Goal: Task Accomplishment & Management: Manage account settings

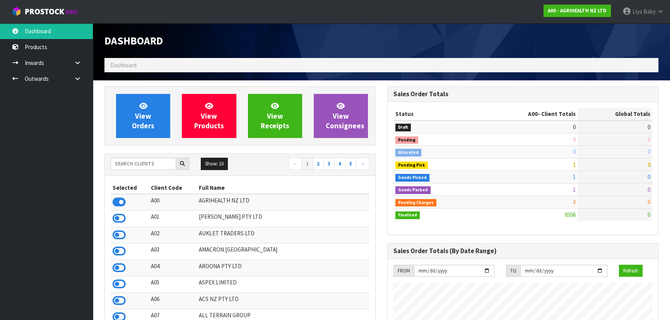
scroll to position [585, 283]
click at [128, 165] on input "text" at bounding box center [143, 164] width 65 height 12
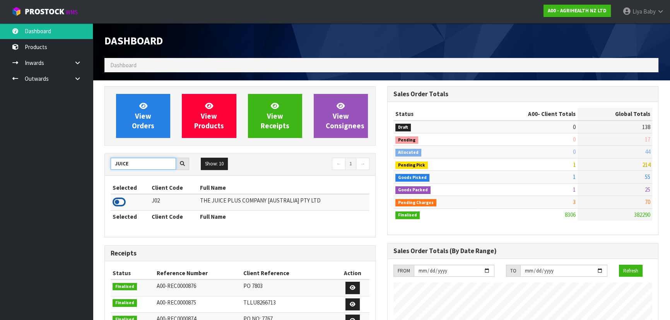
type input "JUICE"
click at [115, 200] on icon at bounding box center [119, 203] width 13 height 12
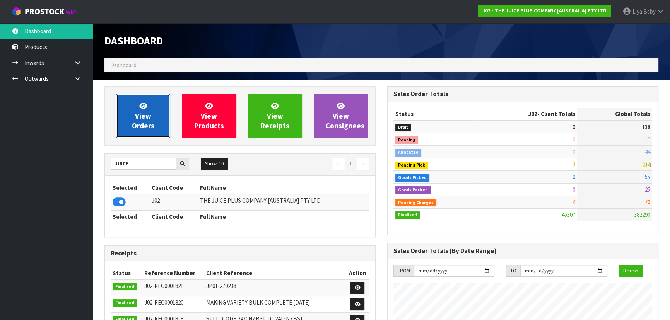
click at [146, 120] on span "View Orders" at bounding box center [143, 115] width 22 height 29
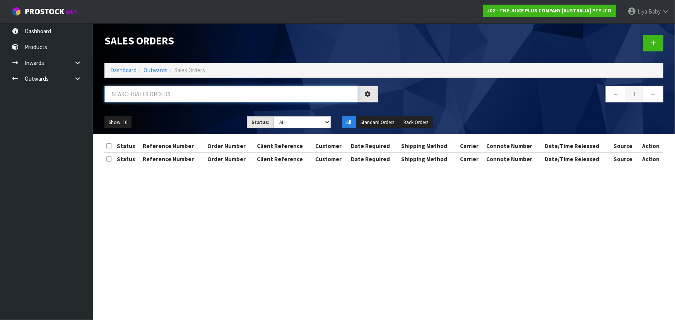
click at [154, 90] on input "text" at bounding box center [231, 94] width 254 height 17
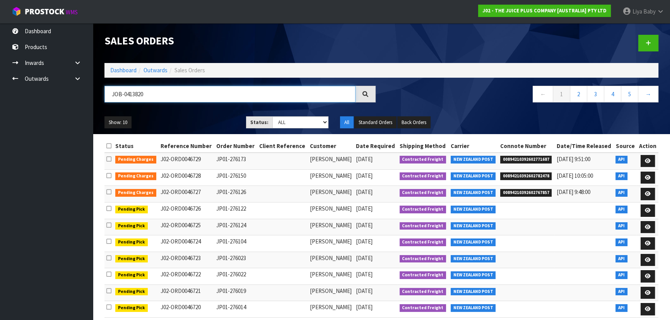
type input "JOB-0413820"
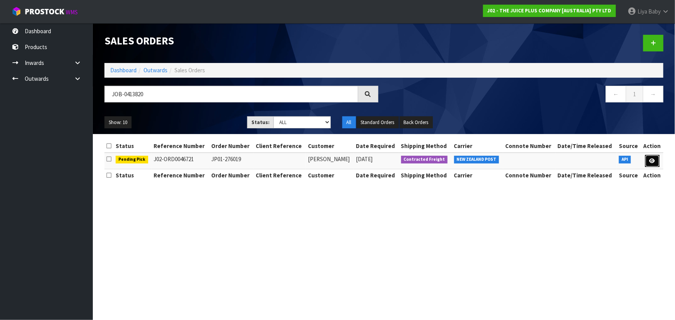
click at [651, 161] on icon at bounding box center [653, 161] width 6 height 5
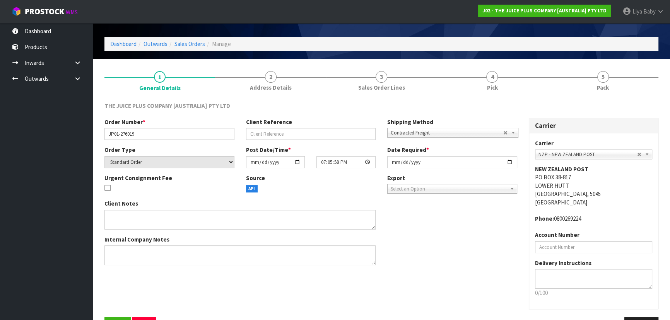
scroll to position [46, 0]
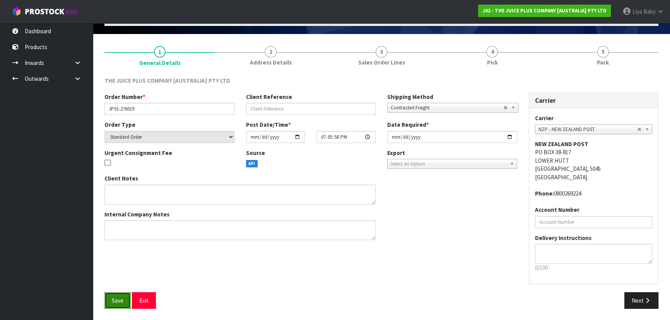
click at [118, 300] on span "Save" at bounding box center [118, 300] width 12 height 7
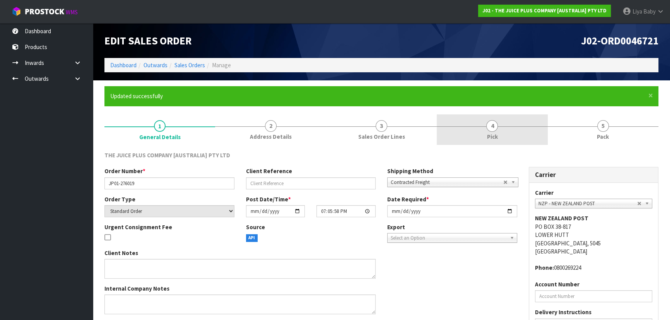
click at [480, 130] on link "4 Pick" at bounding box center [492, 130] width 111 height 31
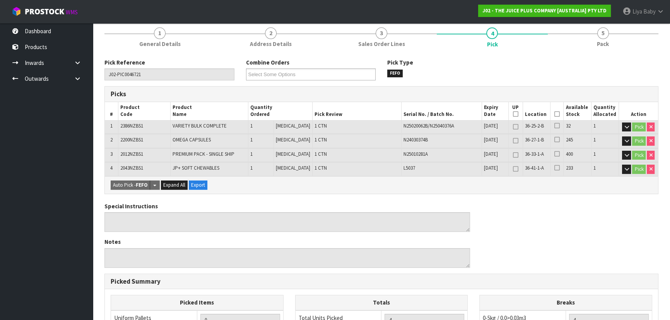
scroll to position [105, 0]
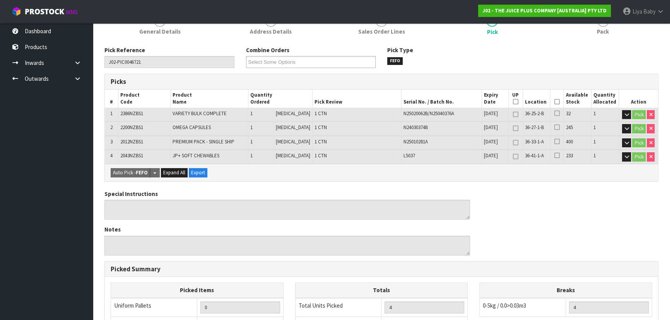
click at [555, 102] on icon at bounding box center [557, 102] width 5 height 0
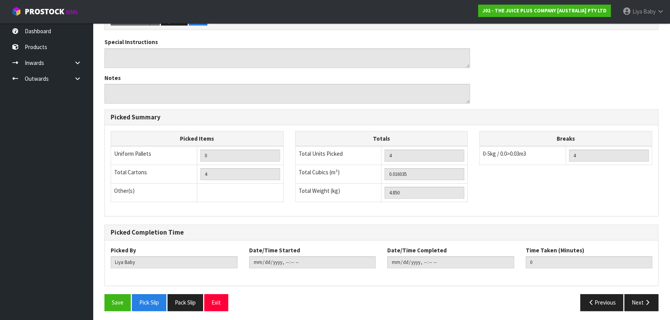
scroll to position [286, 0]
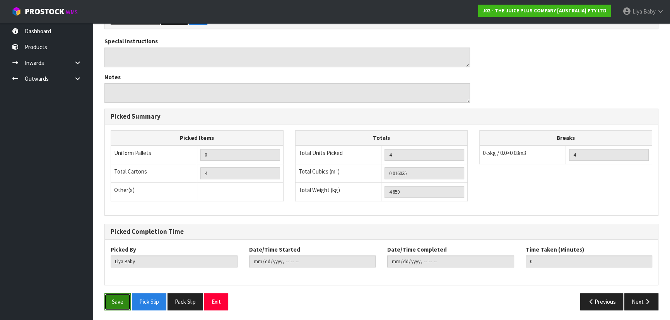
click at [113, 302] on button "Save" at bounding box center [117, 302] width 26 height 17
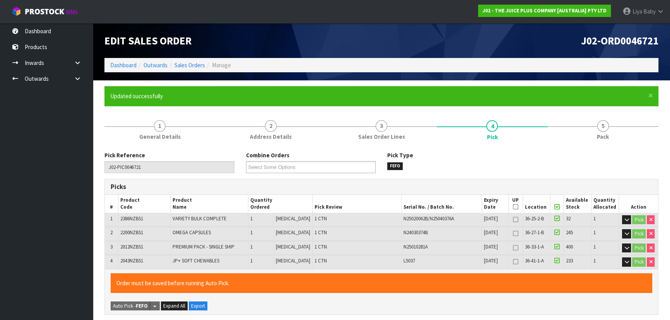
type input "[DATE]T10:18:22"
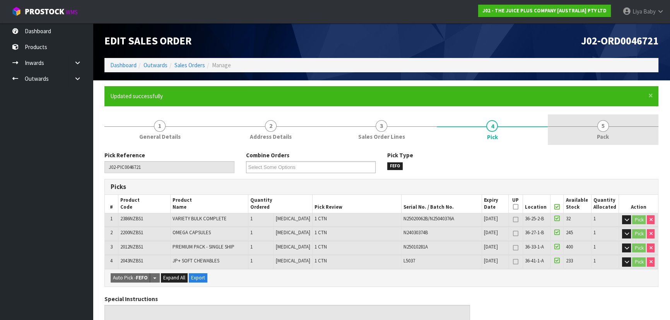
click at [595, 124] on link "5 Pack" at bounding box center [603, 130] width 111 height 31
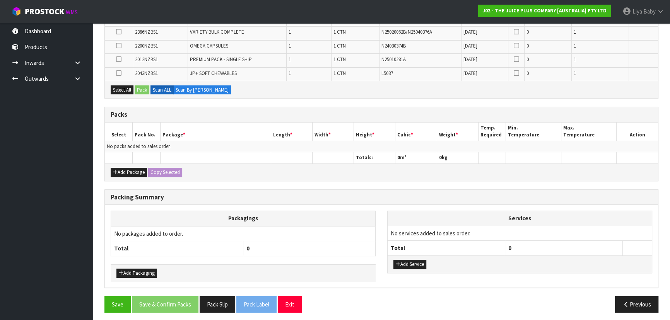
scroll to position [182, 0]
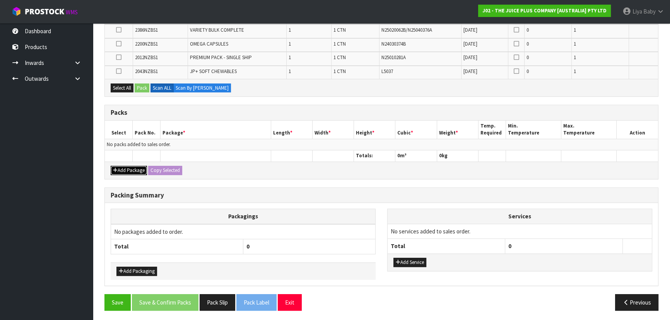
click at [124, 166] on button "Add Package" at bounding box center [129, 170] width 36 height 9
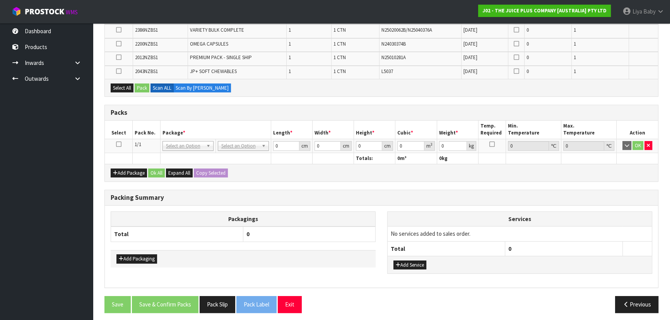
click at [119, 145] on icon at bounding box center [118, 144] width 5 height 0
click at [122, 88] on button "Select All" at bounding box center [122, 88] width 23 height 9
click at [138, 84] on button "Pack" at bounding box center [142, 88] width 15 height 9
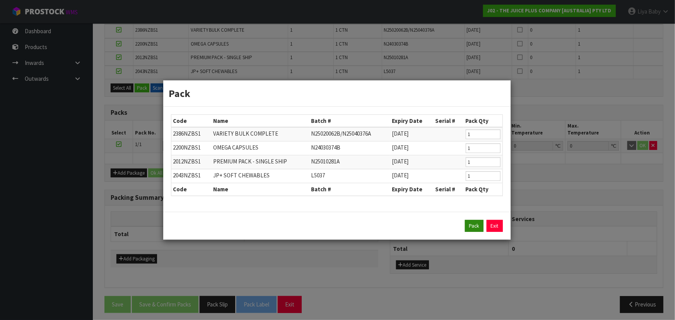
click at [470, 233] on div "Pack Exit" at bounding box center [337, 226] width 348 height 28
click at [470, 231] on button "Pack" at bounding box center [474, 226] width 19 height 12
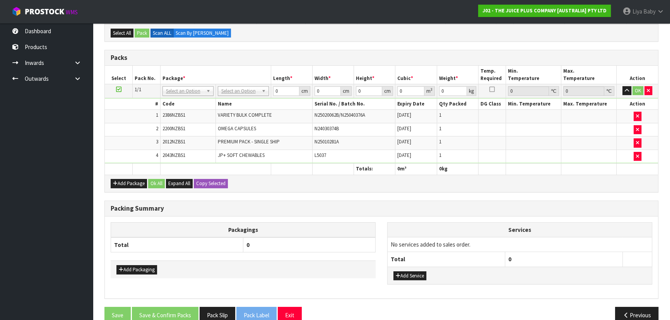
drag, startPoint x: 33, startPoint y: 177, endPoint x: 0, endPoint y: 280, distance: 108.2
click at [34, 177] on ul "Dashboard Products Categories Serial Numbers Kitsets Packagings Inwards Purchas…" at bounding box center [46, 171] width 93 height 297
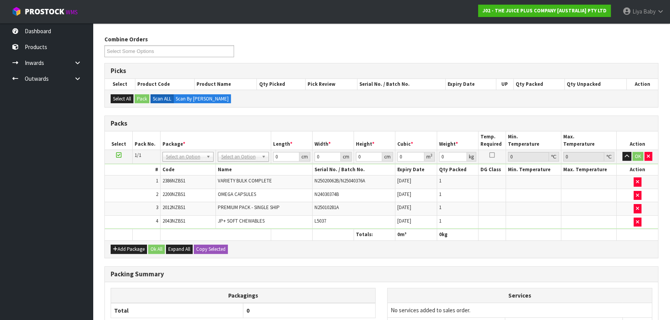
scroll to position [112, 0]
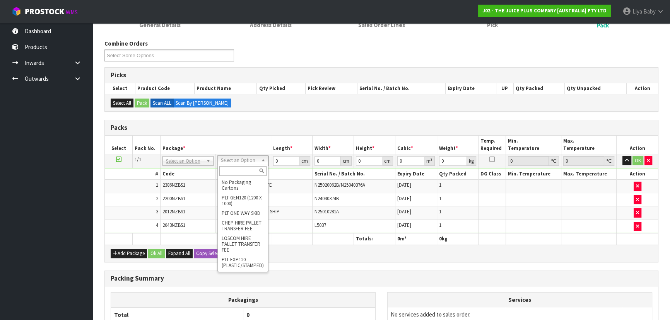
click at [236, 172] on input "text" at bounding box center [242, 171] width 47 height 10
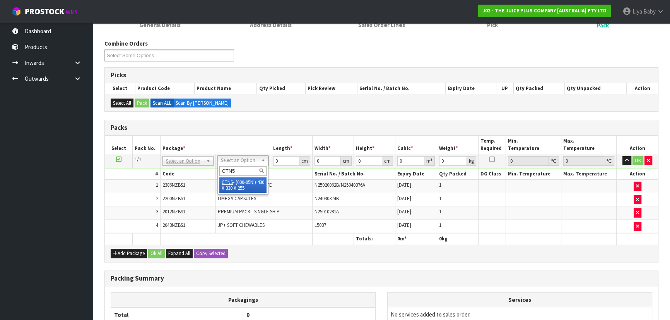
type input "CTN5"
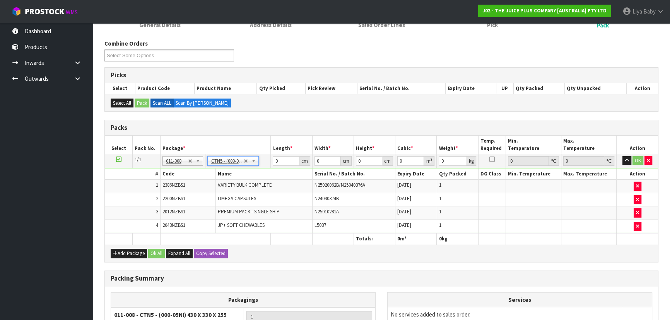
type input "43"
type input "33"
type input "25.5"
type input "0.036185"
type input "5.05"
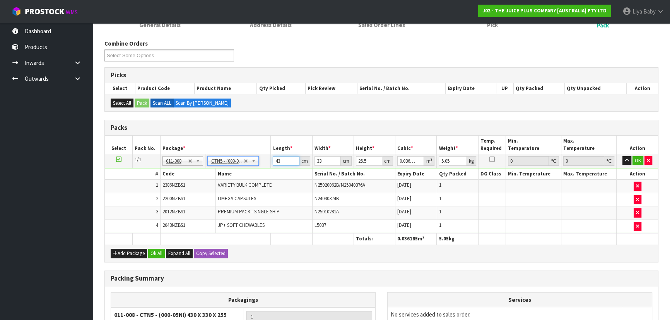
click at [278, 159] on input "43" at bounding box center [286, 161] width 26 height 10
click at [281, 160] on input "43" at bounding box center [286, 161] width 26 height 10
type input "4"
type input "0.003366"
type input "0"
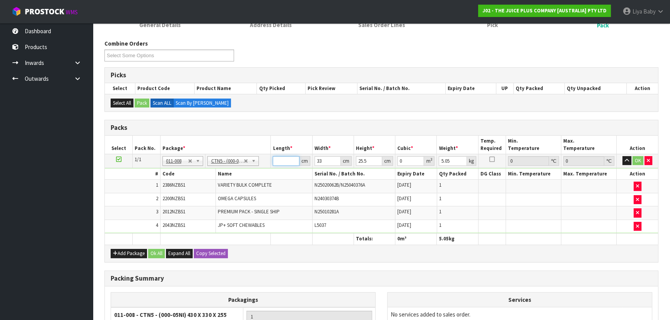
type input "4"
type input "0.003366"
type input "44"
type input "0.037026"
type input "44"
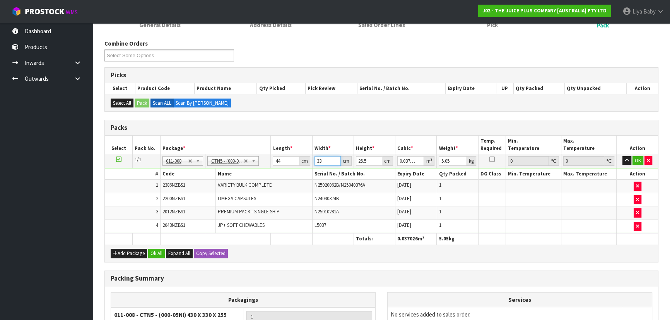
type input "0"
type input "3"
type input "0.003366"
type input "35"
type input "0.03927"
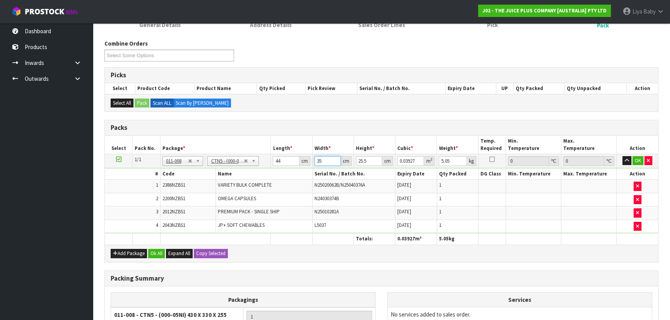
type input "35"
type input "0"
type input "1"
type input "0.00154"
type input "18"
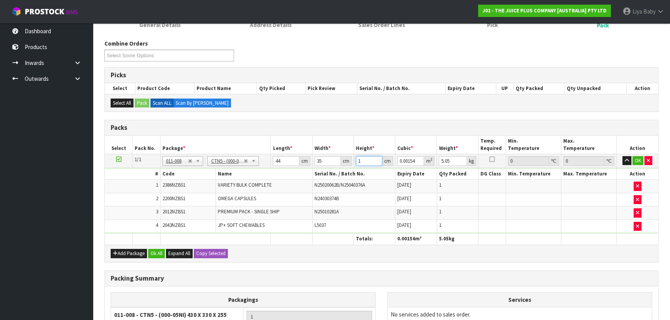
type input "0.02772"
type input "18"
type input "6"
click at [156, 255] on button "Ok All" at bounding box center [156, 253] width 17 height 9
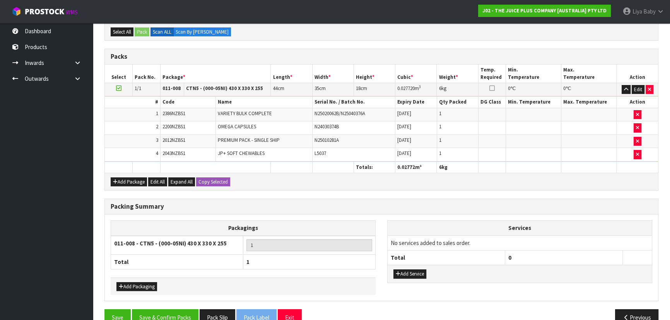
scroll to position [198, 0]
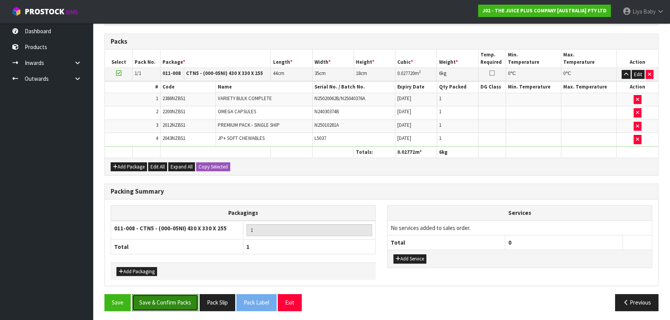
click at [171, 295] on button "Save & Confirm Packs" at bounding box center [165, 303] width 67 height 17
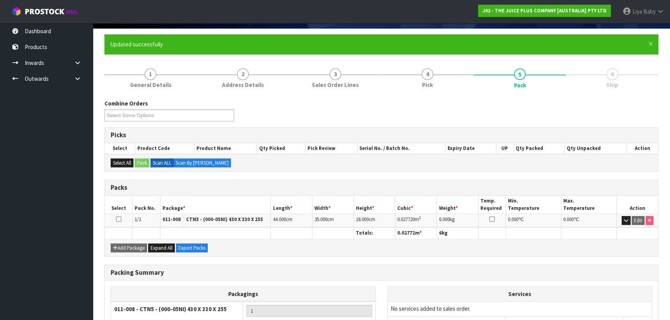
scroll to position [116, 0]
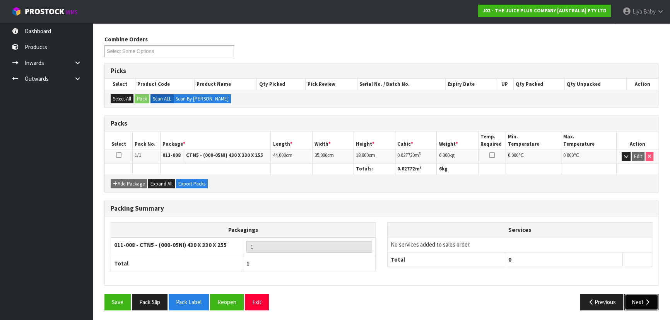
click at [635, 299] on button "Next" at bounding box center [642, 302] width 34 height 17
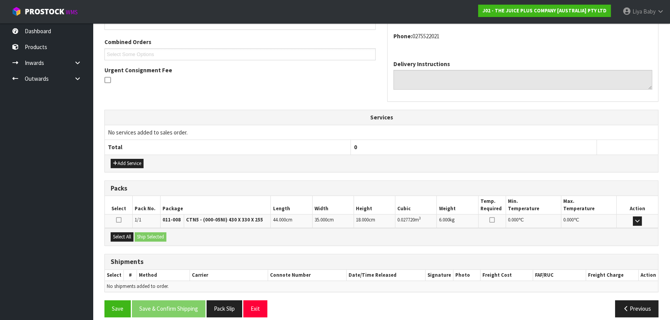
scroll to position [197, 0]
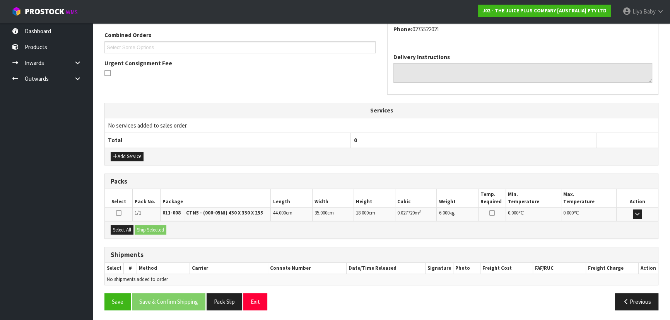
click at [109, 228] on div "Select All Ship Selected" at bounding box center [381, 229] width 553 height 17
click at [118, 227] on button "Select All" at bounding box center [122, 230] width 23 height 9
click at [143, 226] on button "Ship Selected" at bounding box center [151, 230] width 32 height 9
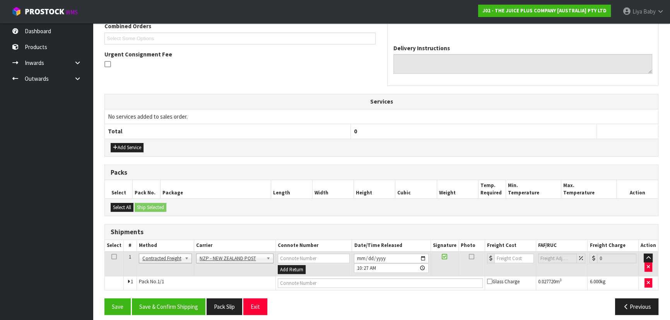
scroll to position [211, 0]
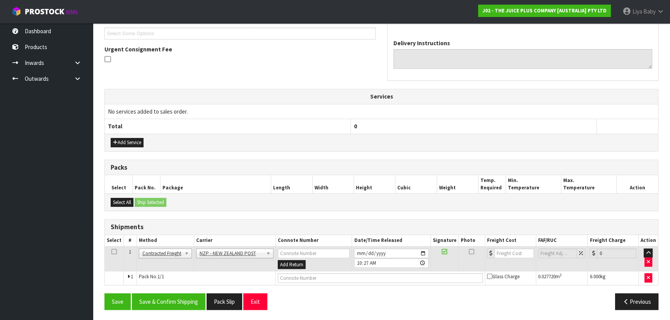
click at [110, 249] on td at bounding box center [114, 259] width 19 height 25
click at [112, 252] on icon at bounding box center [113, 252] width 5 height 0
click at [161, 298] on button "Save & Confirm Shipping" at bounding box center [169, 302] width 74 height 17
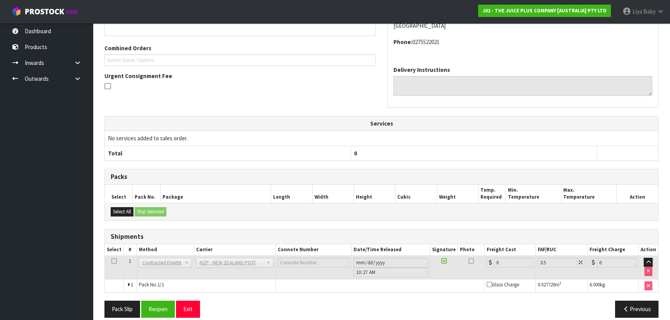
scroll to position [200, 0]
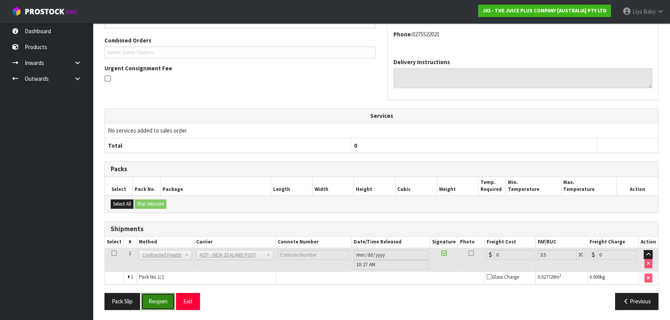
click at [162, 303] on button "Reopen" at bounding box center [158, 301] width 34 height 17
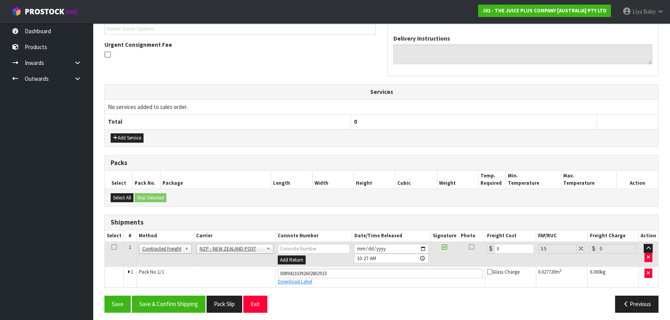
scroll to position [218, 0]
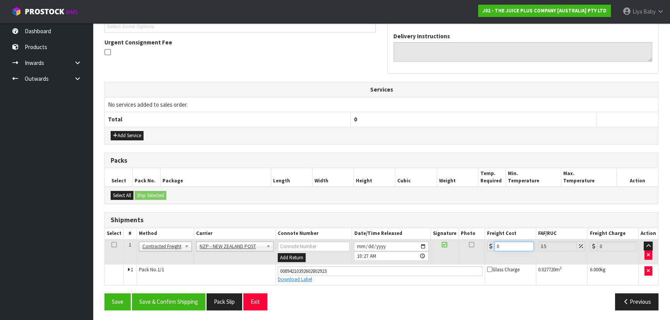
click at [503, 242] on input "0" at bounding box center [514, 247] width 39 height 10
type input "1"
type input "1.03"
type input "16"
type input "16.56"
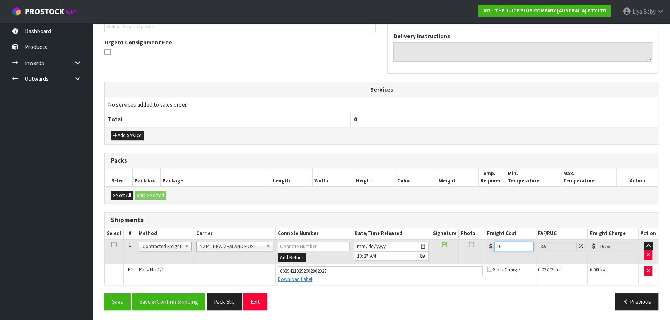
type input "16.2"
type input "16.77"
type input "16.20"
click at [112, 245] on icon at bounding box center [113, 245] width 5 height 0
click at [160, 300] on button "Save & Confirm Shipping" at bounding box center [169, 302] width 74 height 17
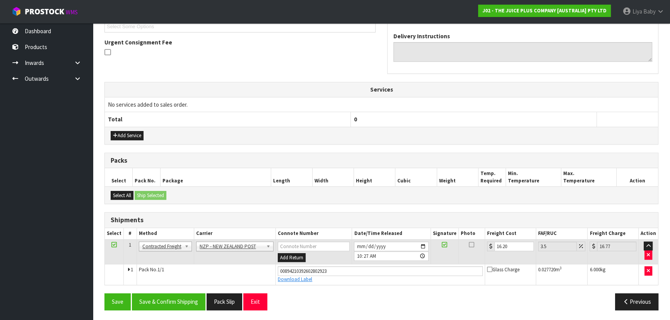
scroll to position [0, 0]
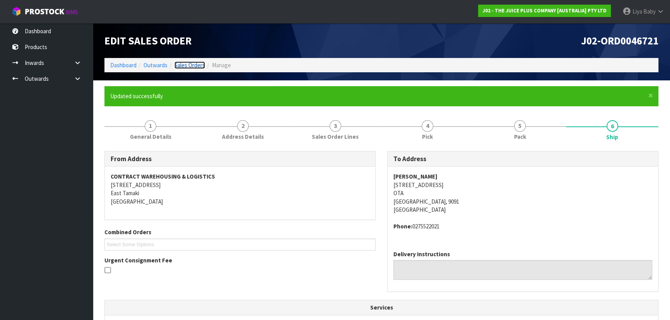
click at [179, 65] on link "Sales Orders" at bounding box center [190, 65] width 31 height 7
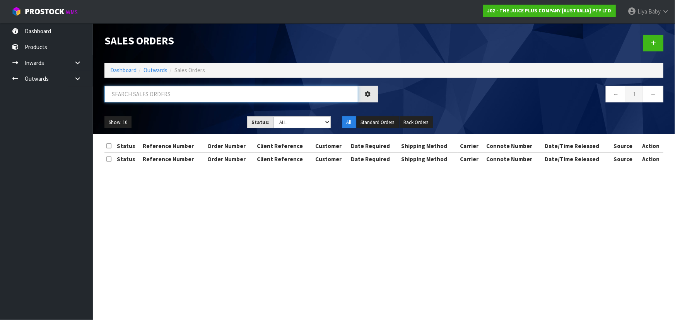
click at [173, 92] on input "text" at bounding box center [231, 94] width 254 height 17
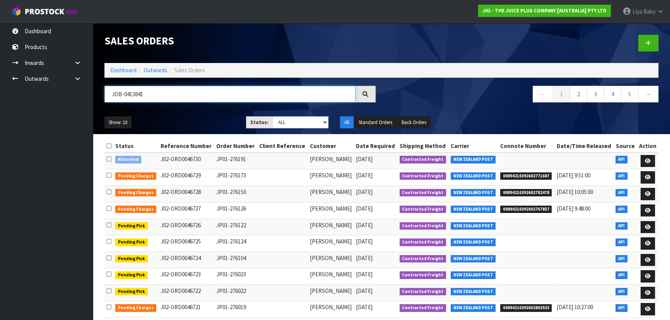
type input "JOB-0413841"
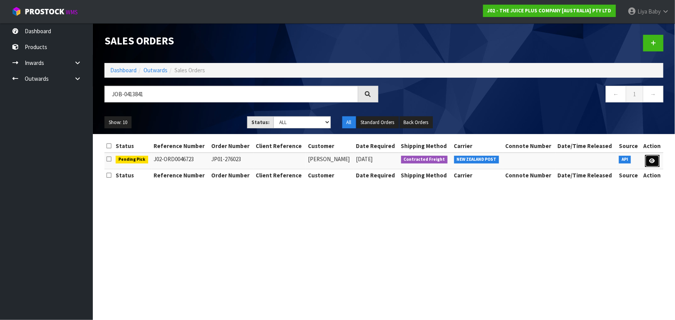
click at [653, 159] on icon at bounding box center [653, 161] width 6 height 5
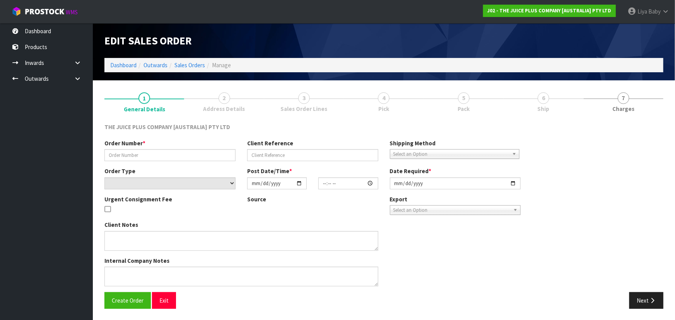
type input "JP01-276023"
select select "number:0"
type input "[DATE]"
type input "21:47:46.000"
type input "[DATE]"
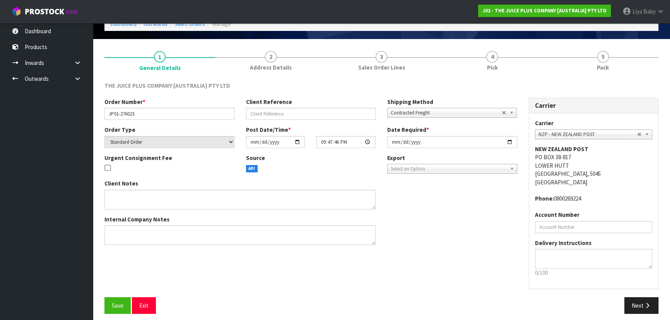
scroll to position [46, 0]
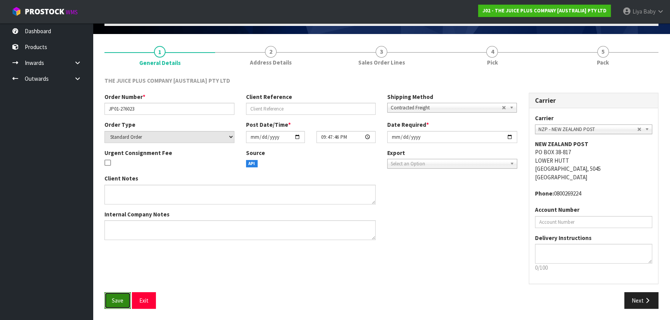
click at [123, 298] on span "Save" at bounding box center [118, 300] width 12 height 7
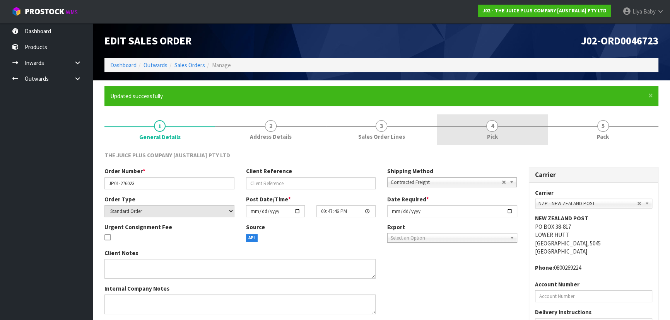
click at [472, 122] on link "4 Pick" at bounding box center [492, 130] width 111 height 31
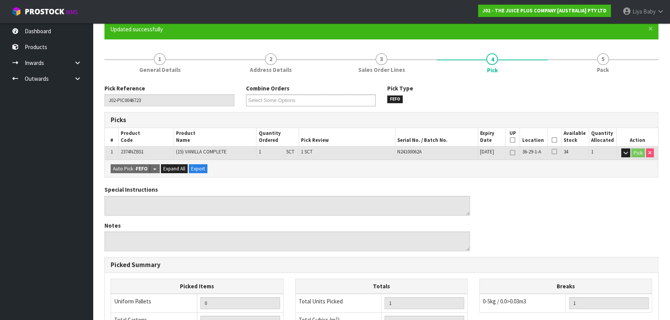
scroll to position [70, 0]
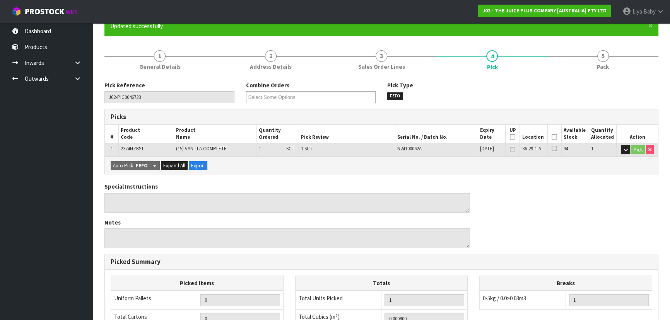
click at [555, 137] on icon at bounding box center [554, 137] width 5 height 0
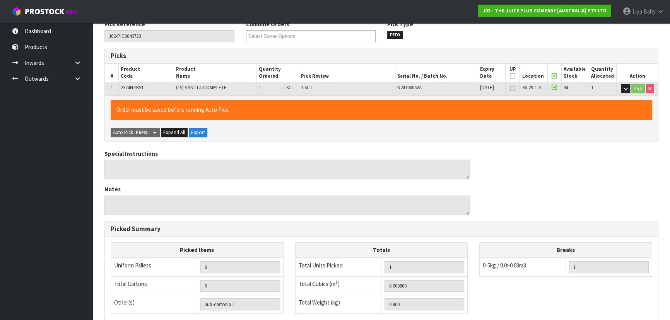
scroll to position [244, 0]
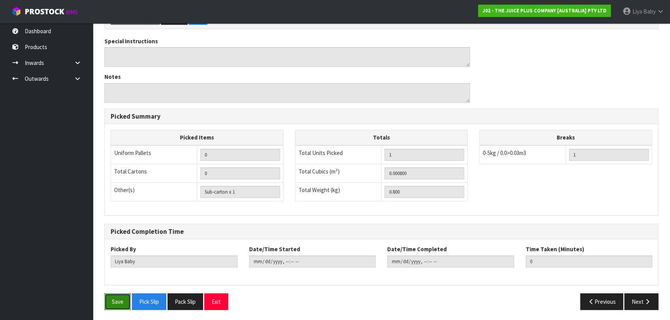
click at [115, 294] on button "Save" at bounding box center [117, 302] width 26 height 17
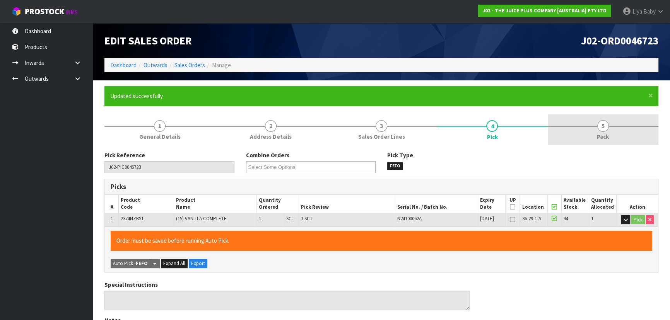
type input "[DATE]T10:29:26"
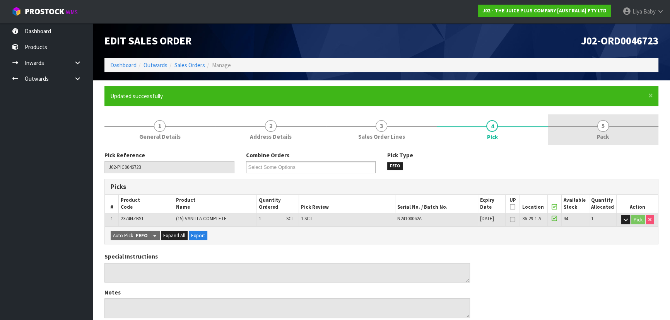
click at [596, 131] on link "5 Pack" at bounding box center [603, 130] width 111 height 31
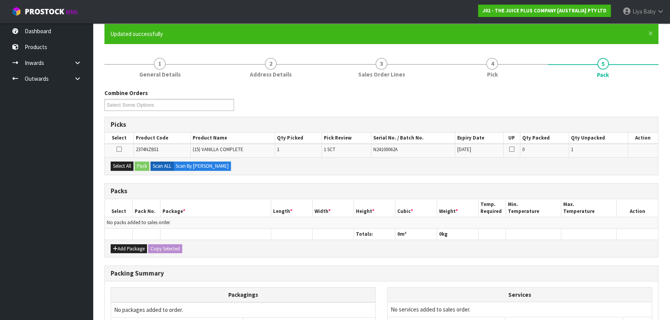
scroll to position [141, 0]
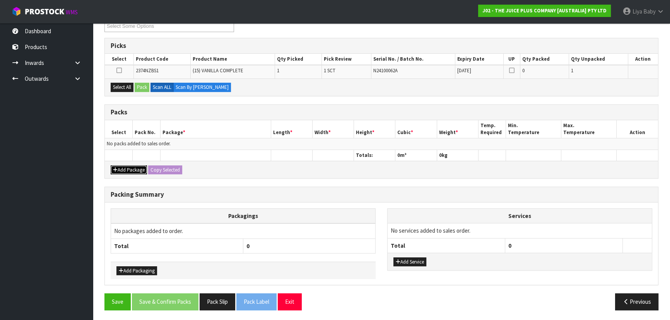
click at [125, 170] on button "Add Package" at bounding box center [129, 170] width 36 height 9
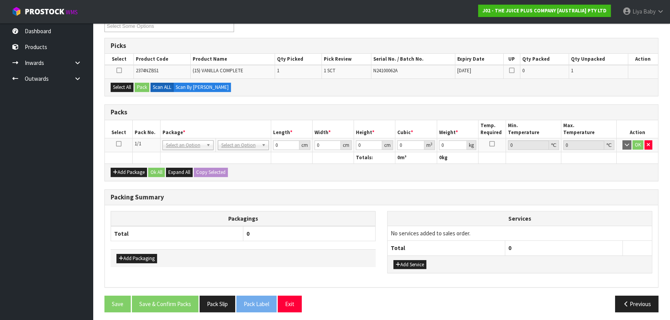
click at [120, 144] on icon at bounding box center [118, 144] width 5 height 0
click at [113, 87] on button "Select All" at bounding box center [122, 87] width 23 height 9
click at [141, 85] on button "Pack" at bounding box center [142, 87] width 15 height 9
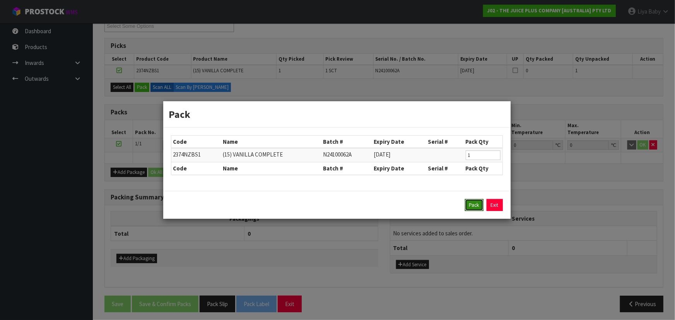
click at [480, 205] on button "Pack" at bounding box center [474, 205] width 19 height 12
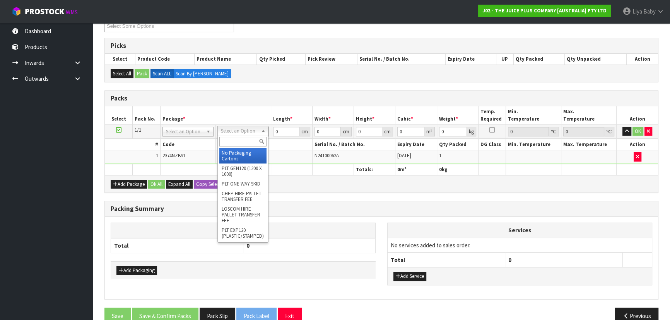
click at [252, 139] on input "text" at bounding box center [242, 142] width 47 height 10
type input "1"
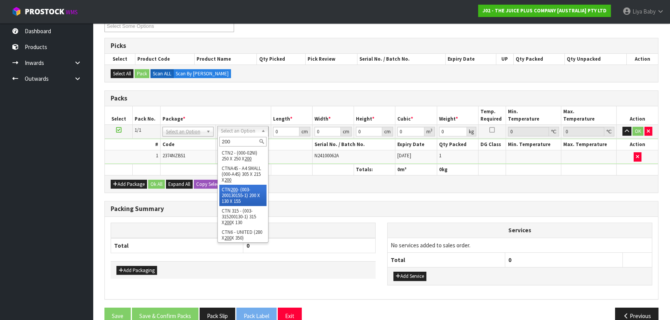
type input "200"
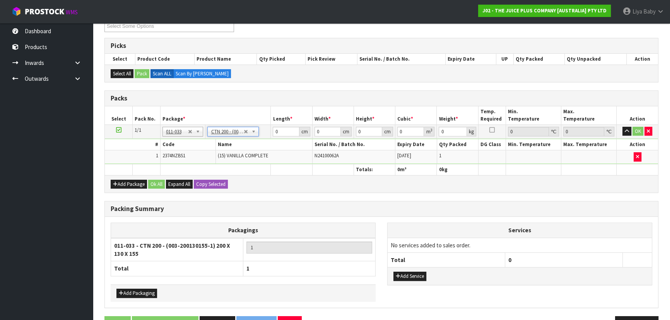
type input "20"
type input "13"
type input "15.5"
type input "0.00403"
type input "1"
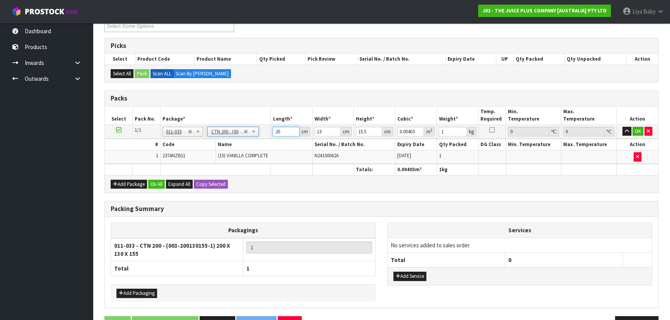
click at [288, 130] on input "20" at bounding box center [286, 132] width 26 height 10
type input "2"
type input "0.000403"
type input "0"
type input "2"
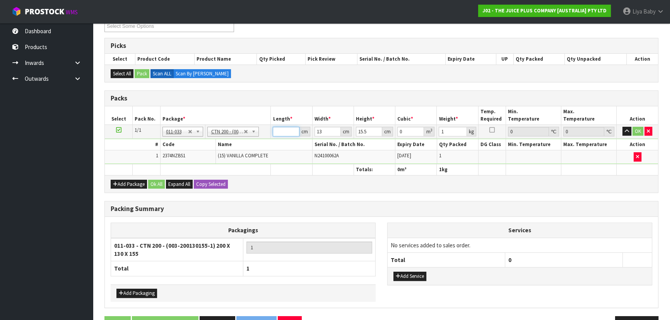
type input "0.000403"
type input "21"
type input "0.004232"
type input "21"
type input "0"
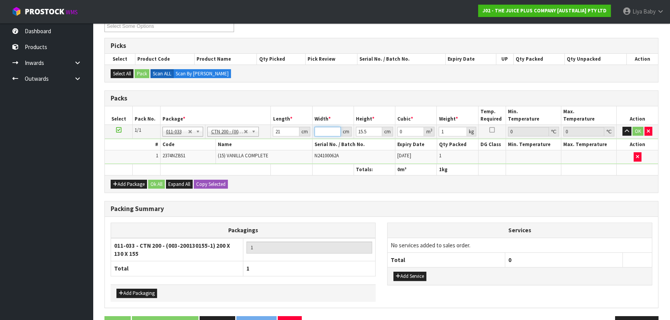
type input "1"
type input "0.000325"
type input "14"
type input "0.004557"
type input "14"
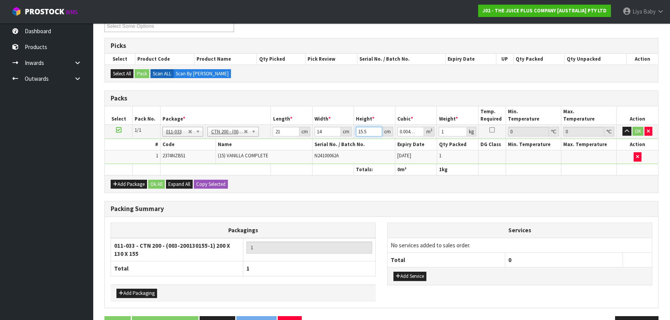
type input "0"
type input "1"
type input "0.000294"
type input "17"
type input "0.004998"
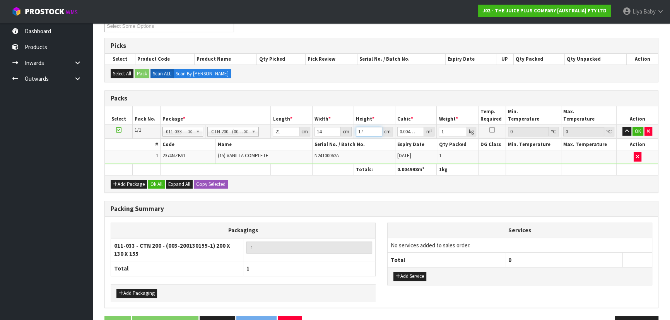
type input "17"
type input "1"
click at [156, 183] on button "Ok All" at bounding box center [156, 184] width 17 height 9
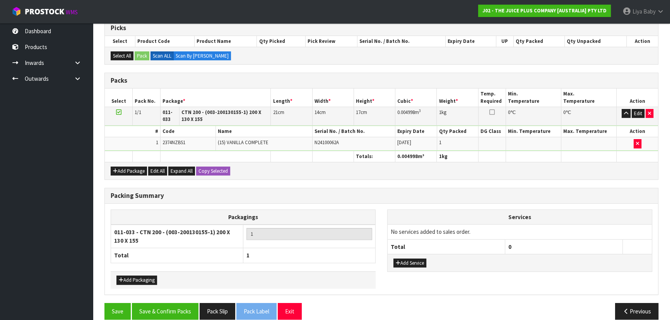
scroll to position [168, 0]
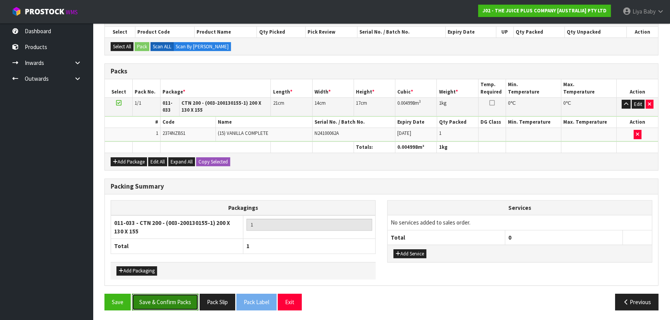
click at [171, 297] on button "Save & Confirm Packs" at bounding box center [165, 302] width 67 height 17
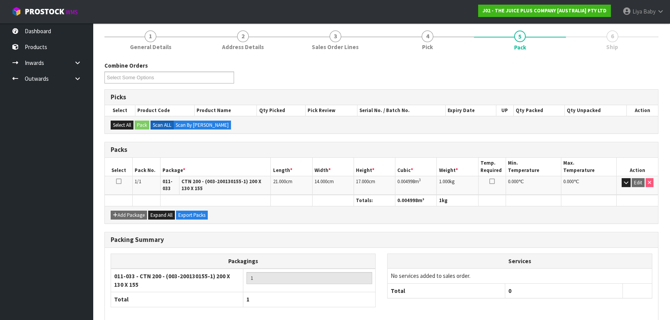
scroll to position [126, 0]
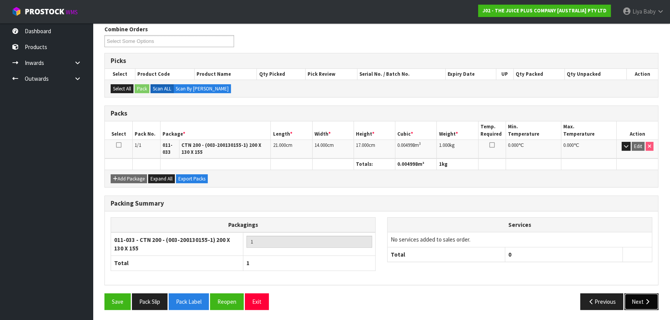
click at [649, 306] on button "Next" at bounding box center [642, 302] width 34 height 17
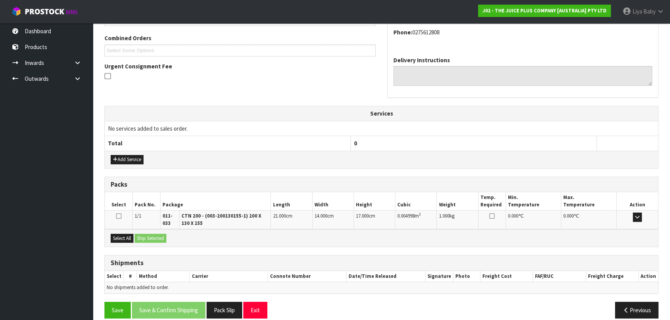
scroll to position [203, 0]
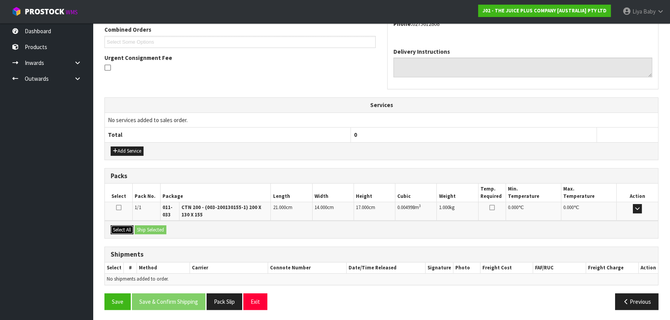
drag, startPoint x: 122, startPoint y: 230, endPoint x: 142, endPoint y: 225, distance: 20.1
click at [124, 229] on button "Select All" at bounding box center [122, 230] width 23 height 9
click at [149, 226] on button "Ship Selected" at bounding box center [151, 230] width 32 height 9
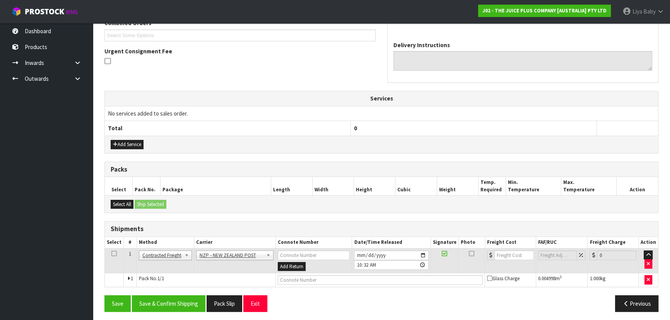
scroll to position [211, 0]
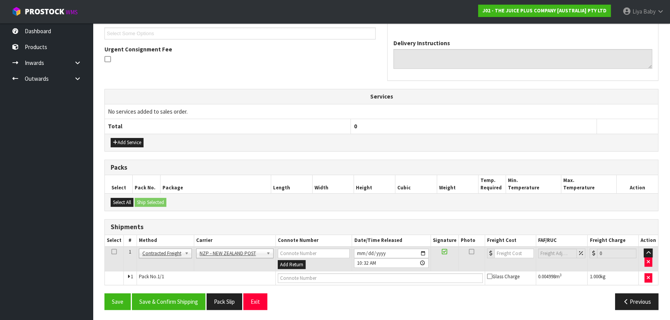
click at [115, 252] on icon at bounding box center [113, 252] width 5 height 0
click at [149, 299] on button "Save & Confirm Shipping" at bounding box center [169, 302] width 74 height 17
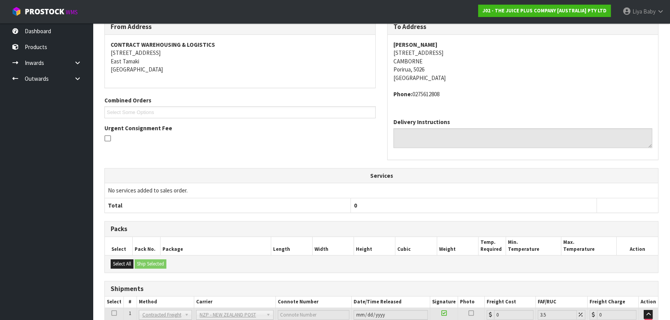
scroll to position [200, 0]
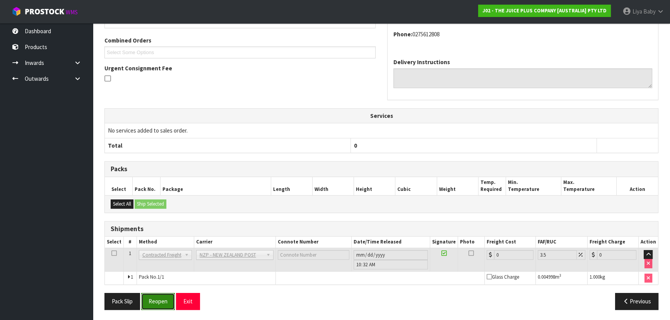
click at [169, 298] on button "Reopen" at bounding box center [158, 301] width 34 height 17
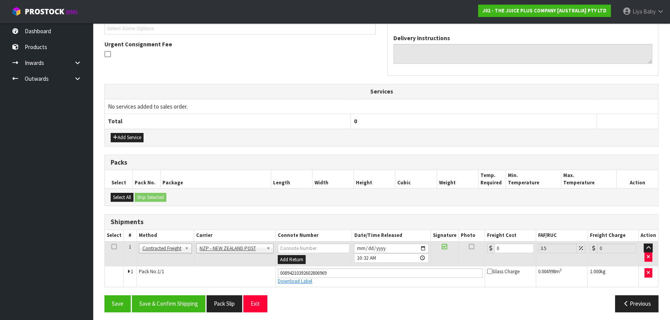
scroll to position [218, 0]
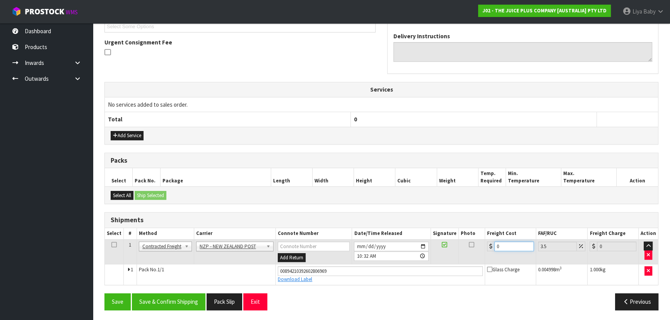
click at [501, 242] on input "0" at bounding box center [514, 247] width 39 height 10
type input "8"
type input "8.28"
type input "8.4"
type input "8.69"
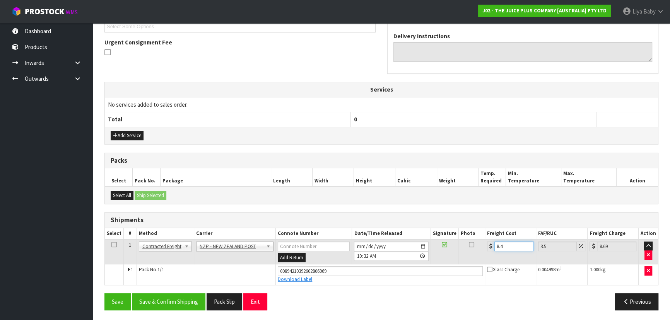
type input "8.45"
type input "8.75"
type input "8.45"
drag, startPoint x: 111, startPoint y: 241, endPoint x: 113, endPoint y: 246, distance: 4.9
click at [111, 245] on icon at bounding box center [113, 245] width 5 height 0
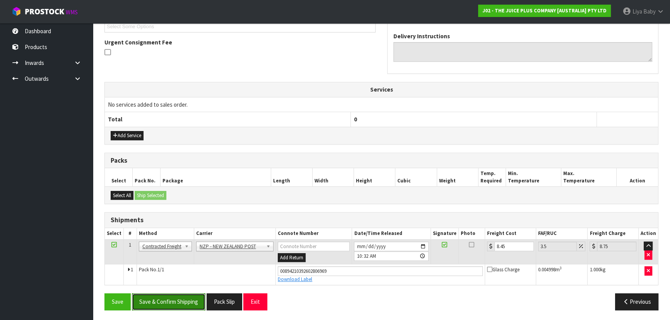
click at [180, 299] on button "Save & Confirm Shipping" at bounding box center [169, 302] width 74 height 17
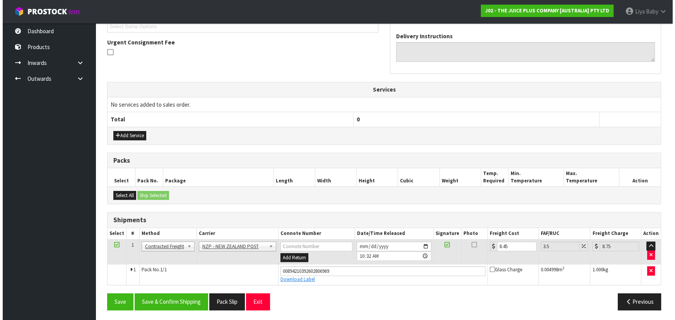
scroll to position [0, 0]
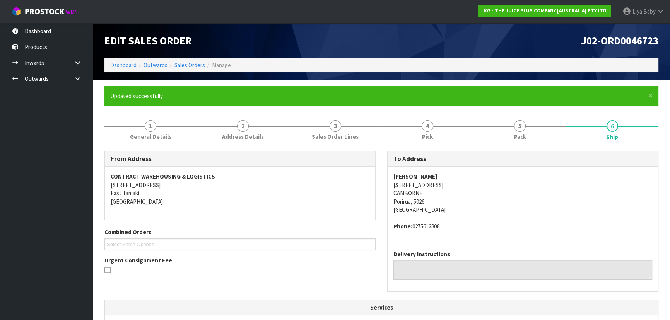
click at [197, 60] on ol "Dashboard Outwards Sales Orders Manage" at bounding box center [381, 65] width 554 height 14
click at [197, 62] on link "Sales Orders" at bounding box center [190, 65] width 31 height 7
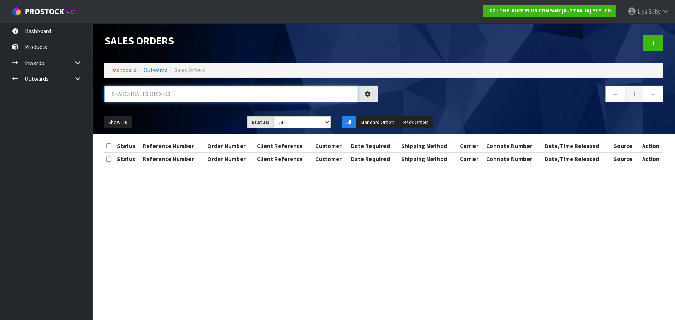
click at [164, 95] on input "text" at bounding box center [231, 94] width 254 height 17
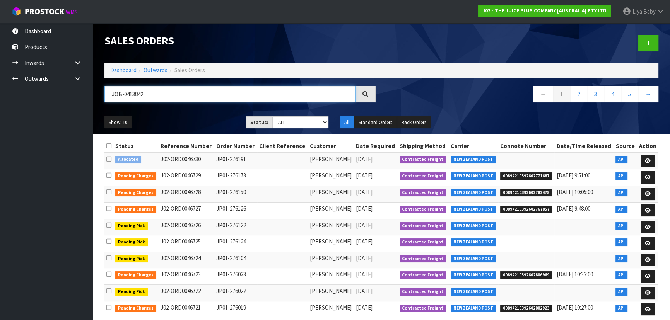
type input "JOB-0413842"
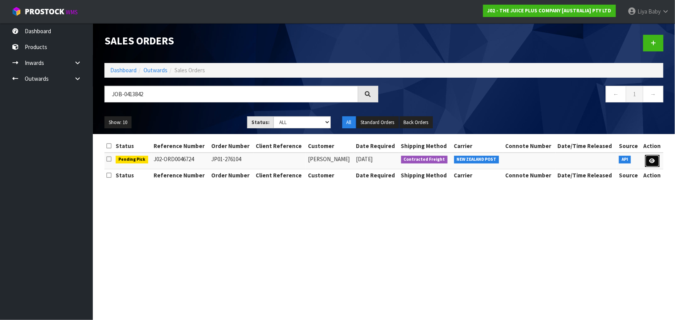
click at [652, 159] on icon at bounding box center [653, 161] width 6 height 5
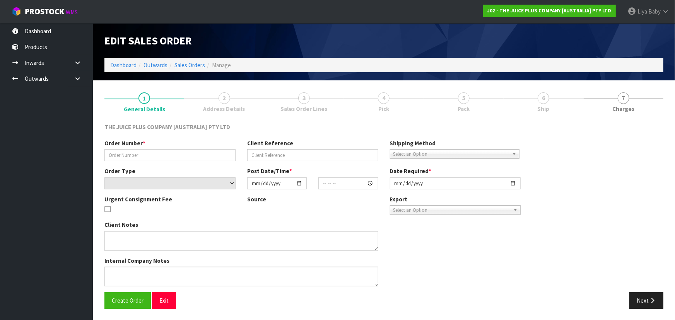
type input "JP01-276104"
select select "number:0"
type input "[DATE]"
type input "03:02:43.000"
type input "[DATE]"
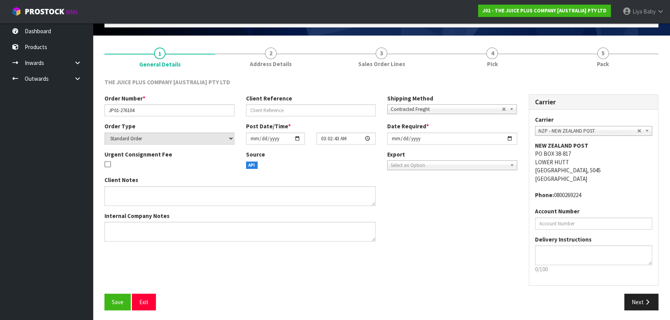
scroll to position [46, 0]
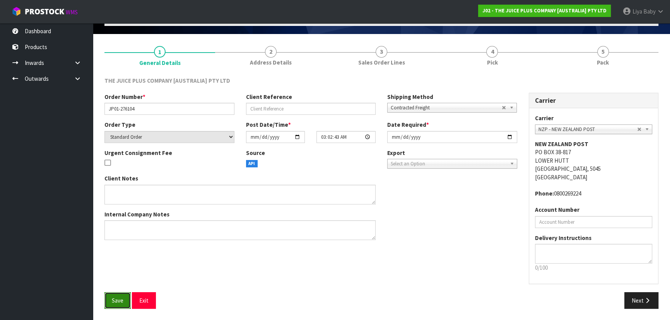
click at [116, 297] on span "Save" at bounding box center [118, 300] width 12 height 7
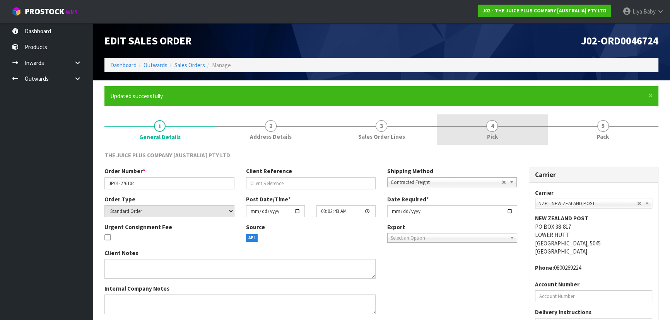
click at [507, 135] on link "4 Pick" at bounding box center [492, 130] width 111 height 31
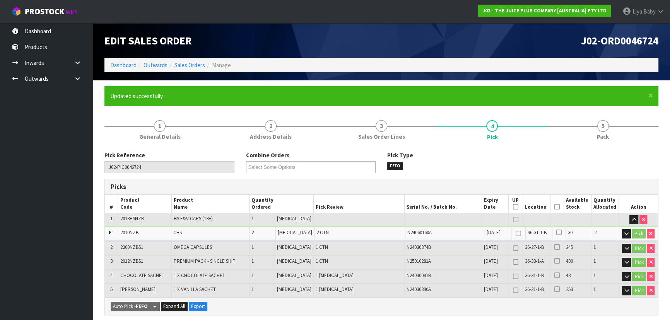
click at [555, 207] on icon at bounding box center [557, 207] width 5 height 0
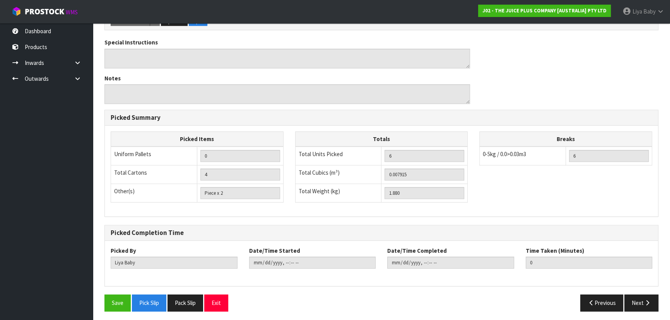
scroll to position [314, 0]
click at [113, 305] on button "Save" at bounding box center [117, 303] width 26 height 17
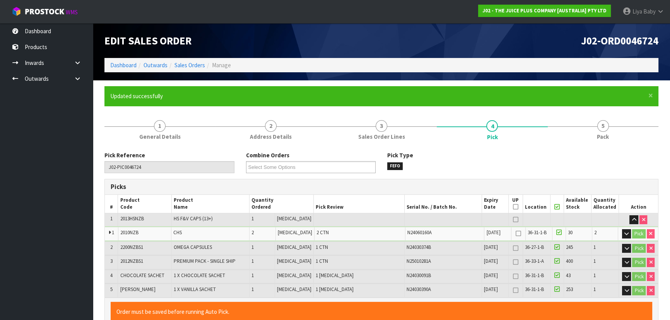
type input "[DATE]T10:34:06"
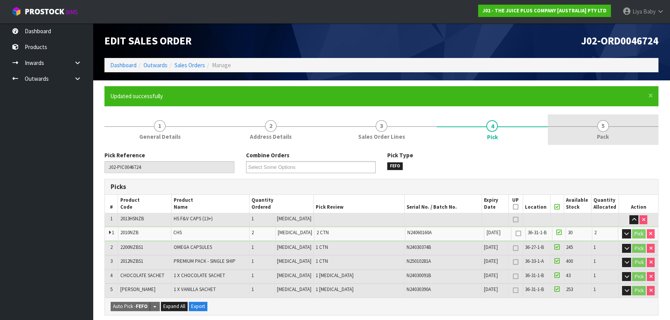
click at [604, 126] on span "5" at bounding box center [604, 126] width 12 height 12
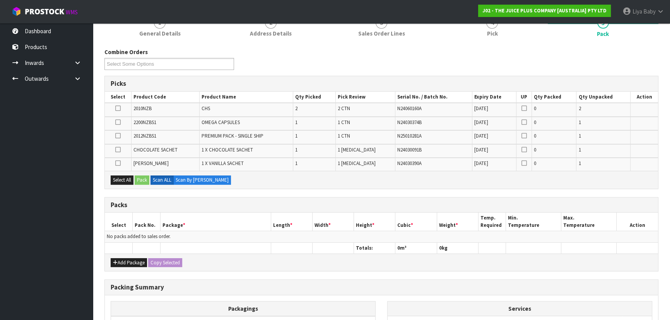
scroll to position [105, 0]
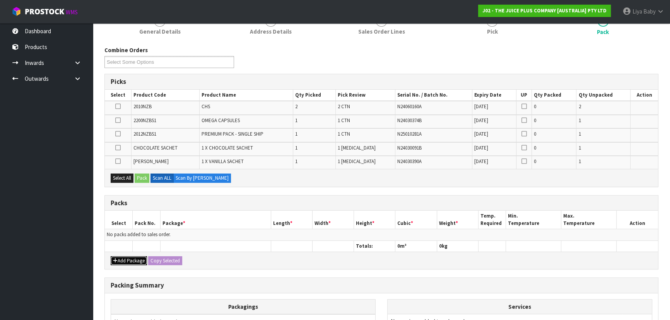
click at [111, 259] on button "Add Package" at bounding box center [129, 261] width 36 height 9
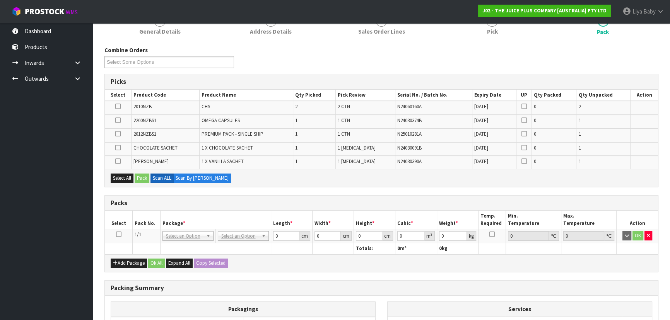
click at [120, 235] on icon at bounding box center [118, 235] width 5 height 0
drag, startPoint x: 125, startPoint y: 175, endPoint x: 135, endPoint y: 174, distance: 10.5
click at [125, 175] on button "Select All" at bounding box center [122, 178] width 23 height 9
click at [136, 174] on button "Pack" at bounding box center [142, 178] width 15 height 9
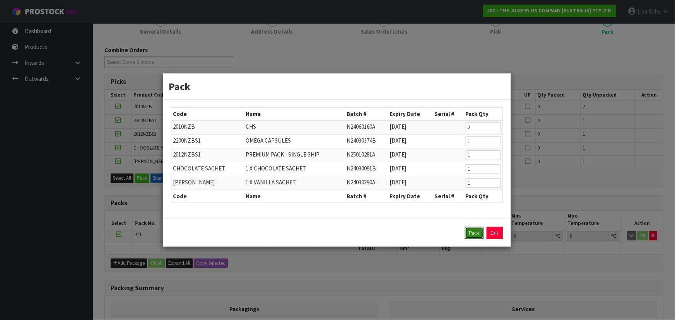
click at [472, 229] on button "Pack" at bounding box center [474, 233] width 19 height 12
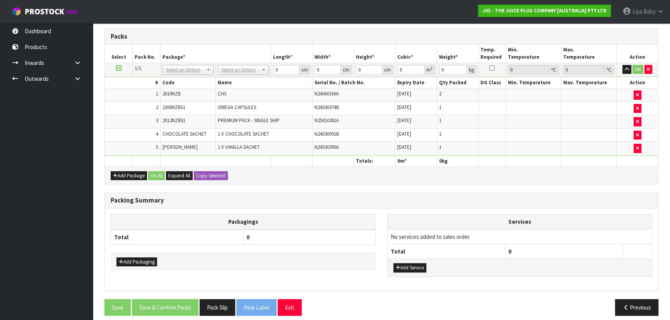
scroll to position [208, 0]
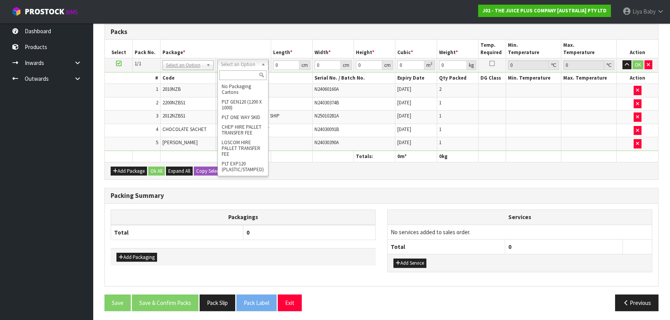
click at [238, 74] on input "text" at bounding box center [242, 75] width 47 height 10
type input "C"
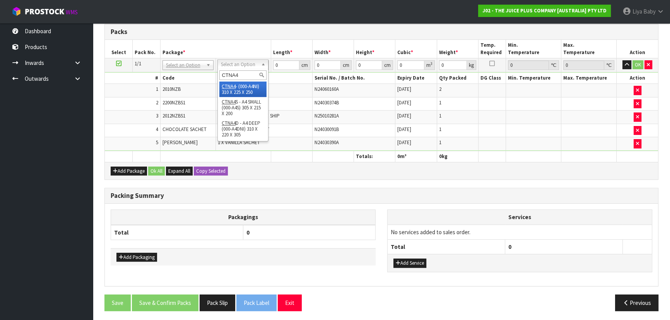
type input "CTNA4"
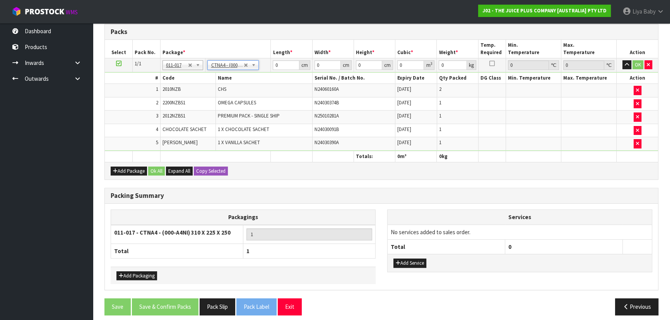
type input "31"
type input "22.5"
type input "25"
type input "0.017438"
type input "2.08"
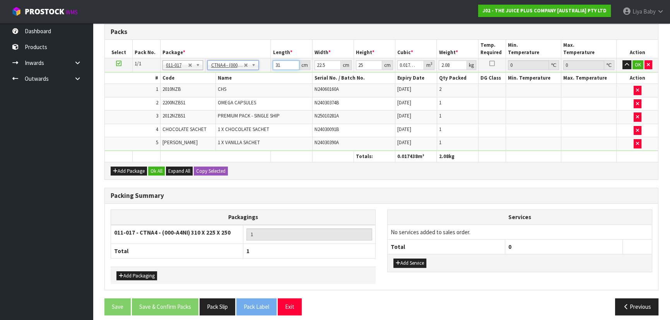
click at [282, 61] on input "31" at bounding box center [286, 65] width 26 height 10
type input "3"
type input "0.001687"
type input "0"
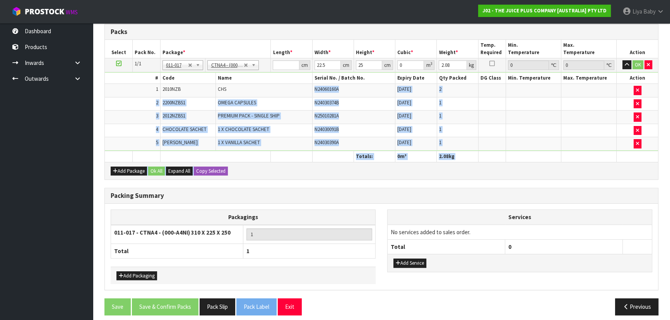
click at [367, 171] on div "Packs Select Pack No. Package * Length * Width * Height * Cubic * Weight * Temp…" at bounding box center [381, 102] width 554 height 156
click at [368, 173] on div "Add Package Ok All Expand All Copy Selected" at bounding box center [381, 170] width 553 height 17
click at [282, 175] on div "Add Package Ok All Expand All Copy Selected" at bounding box center [381, 170] width 553 height 17
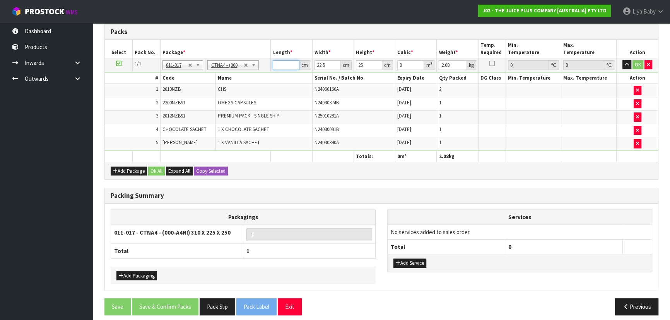
drag, startPoint x: 282, startPoint y: 65, endPoint x: 297, endPoint y: 66, distance: 15.1
click at [283, 65] on input "number" at bounding box center [286, 65] width 26 height 10
type input "3"
type input "0.001687"
type input "33"
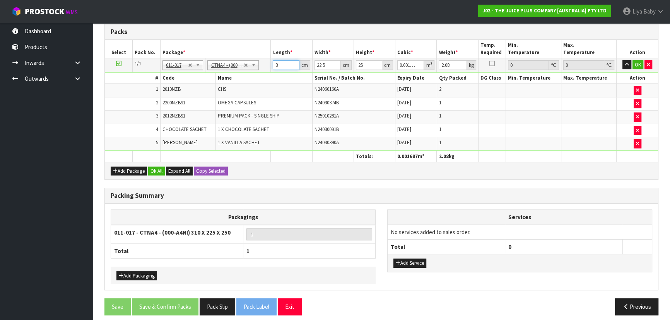
type input "0.018563"
type input "33"
type input "0"
type input "2"
type input "0.00165"
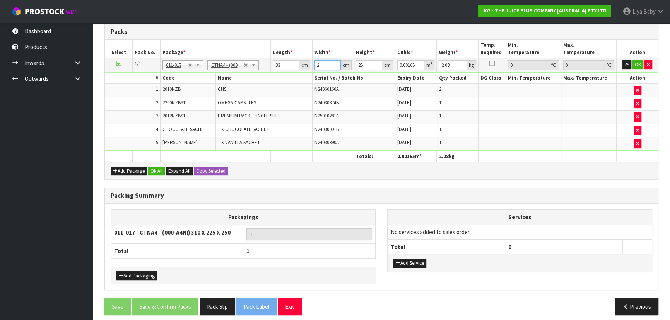
type input "24"
type input "0.0198"
type input "2"
type input "0.00165"
type input "24"
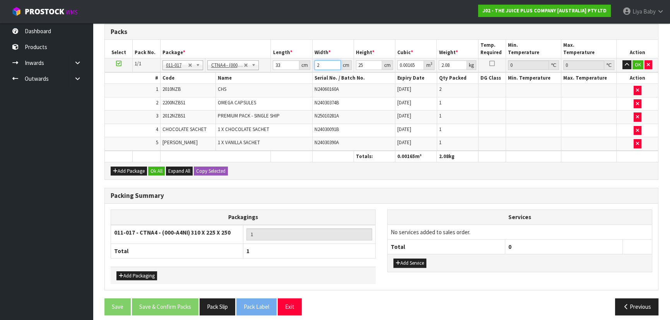
type input "0.0198"
type input "24"
type input "0"
type input "1"
type input "0.000792"
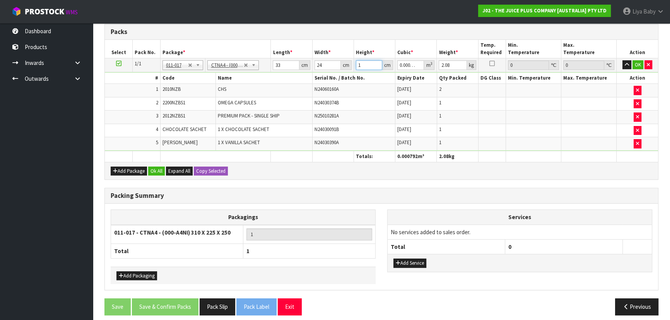
type input "16"
type input "0.012672"
type input "16"
type input "3"
click at [159, 173] on button "Ok All" at bounding box center [156, 171] width 17 height 9
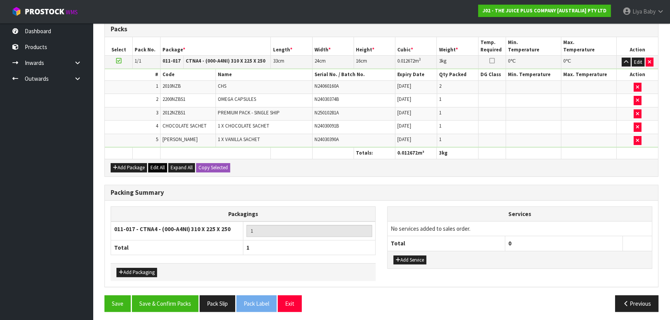
scroll to position [211, 0]
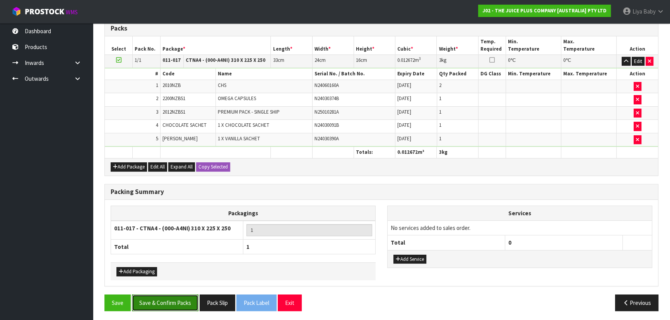
click at [163, 299] on button "Save & Confirm Packs" at bounding box center [165, 303] width 67 height 17
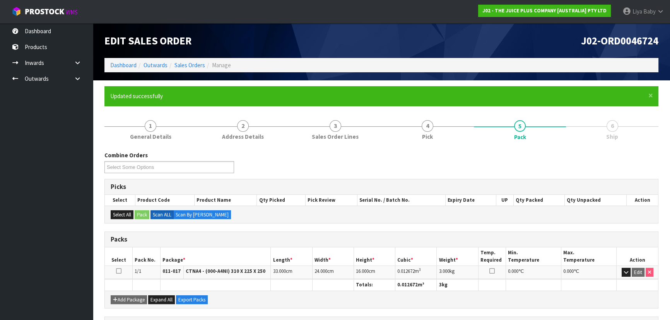
scroll to position [116, 0]
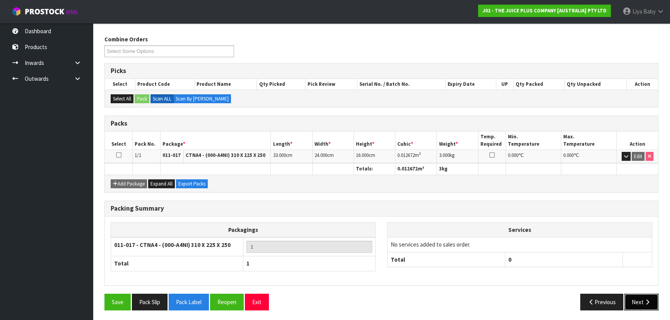
click at [640, 300] on button "Next" at bounding box center [642, 302] width 34 height 17
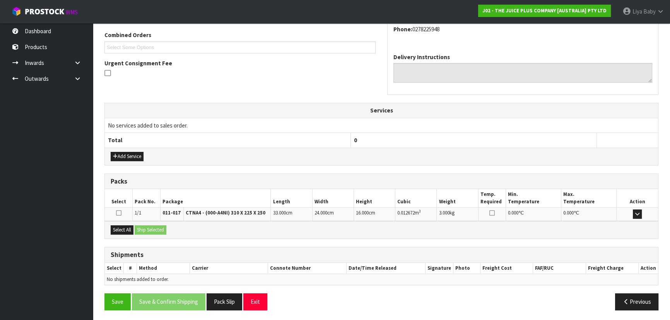
scroll to position [197, 0]
click at [114, 228] on button "Select All" at bounding box center [122, 230] width 23 height 9
click at [149, 231] on button "Ship Selected" at bounding box center [151, 230] width 32 height 9
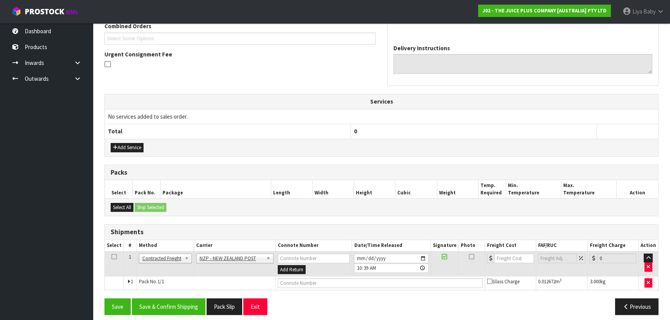
scroll to position [211, 0]
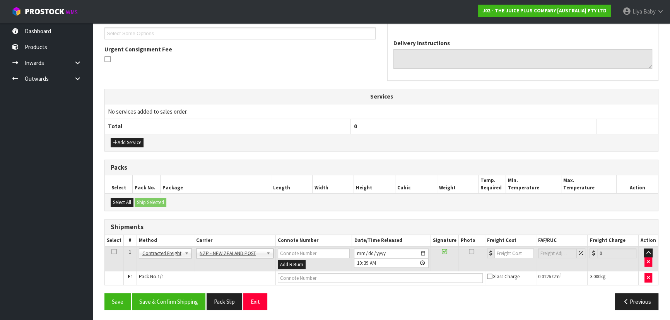
click at [112, 252] on icon at bounding box center [113, 252] width 5 height 0
click at [175, 295] on button "Save & Confirm Shipping" at bounding box center [169, 302] width 74 height 17
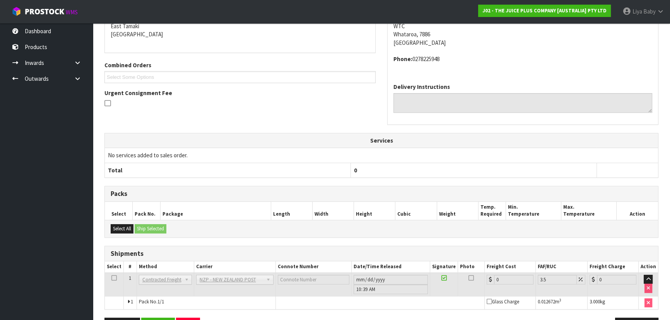
scroll to position [200, 0]
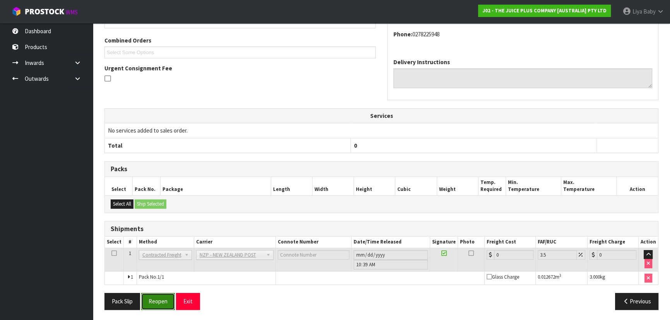
click at [164, 298] on button "Reopen" at bounding box center [158, 301] width 34 height 17
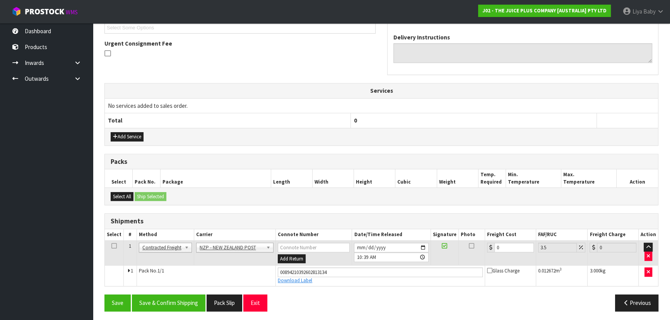
scroll to position [218, 0]
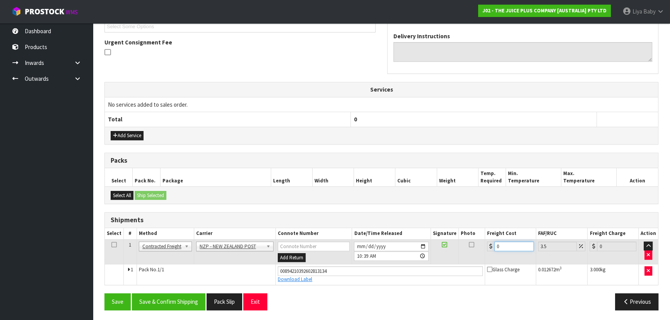
click at [505, 245] on input "0" at bounding box center [514, 247] width 39 height 10
type input "1"
type input "1.03"
type input "16"
type input "16.56"
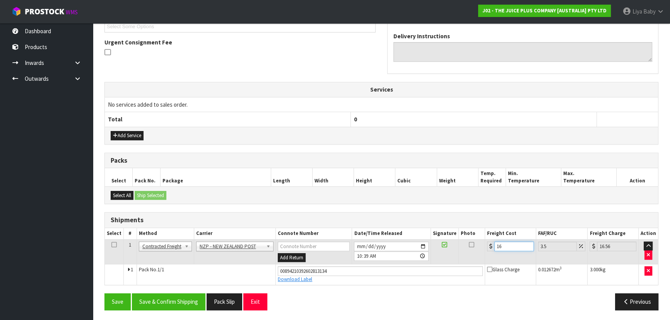
type input "16.2"
type input "16.77"
type input "16.20"
click at [113, 245] on icon at bounding box center [113, 245] width 5 height 0
click at [166, 296] on button "Save & Confirm Shipping" at bounding box center [169, 302] width 74 height 17
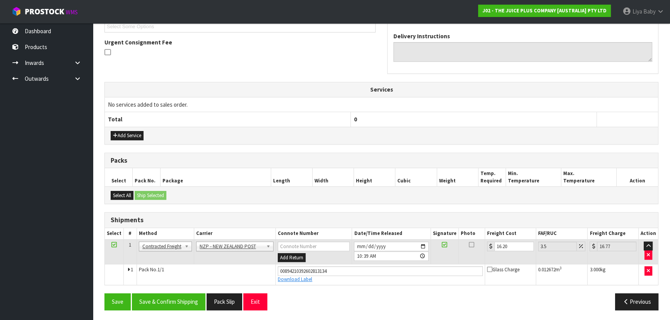
scroll to position [0, 0]
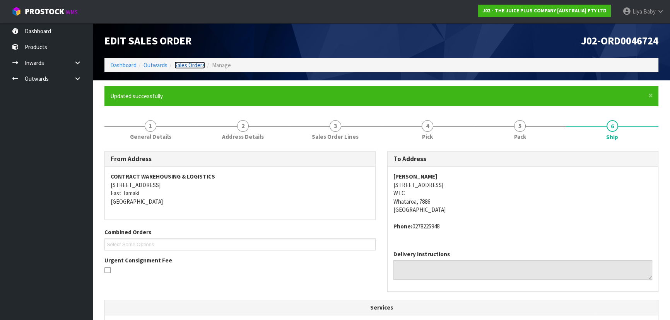
click at [195, 63] on link "Sales Orders" at bounding box center [190, 65] width 31 height 7
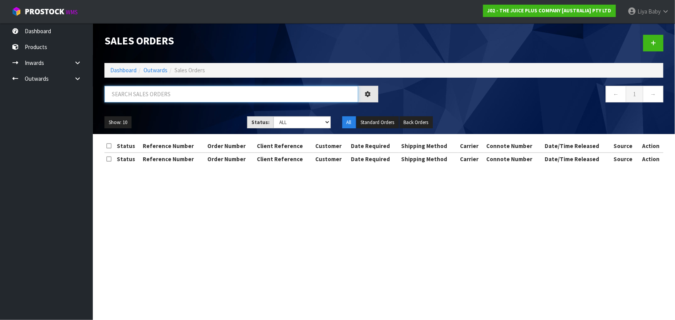
click at [140, 93] on input "text" at bounding box center [231, 94] width 254 height 17
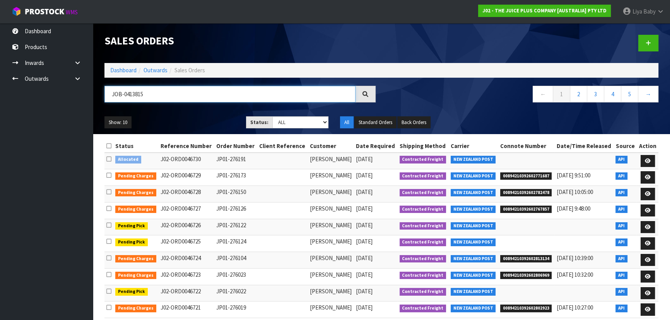
type input "JOB-0413815"
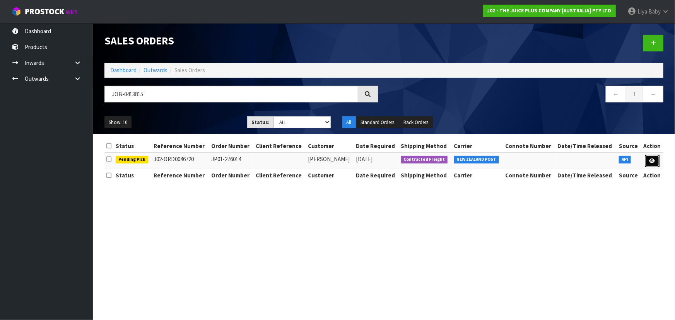
click at [658, 161] on link at bounding box center [653, 161] width 14 height 12
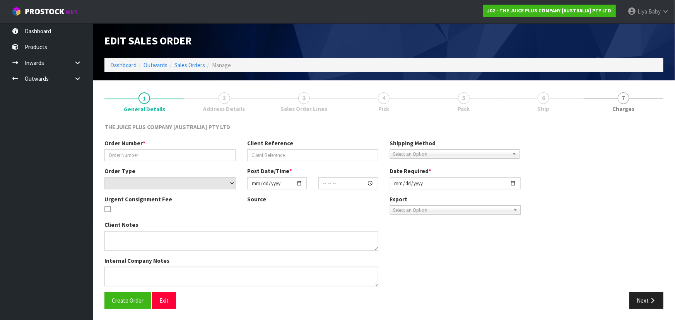
type input "JP01-276014"
select select "number:0"
type input "[DATE]"
type input "17:42:20.000"
type input "[DATE]"
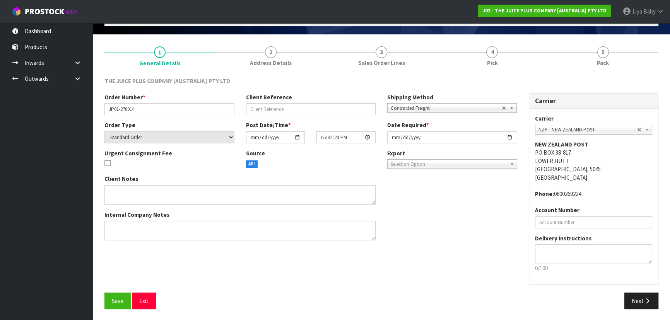
scroll to position [46, 0]
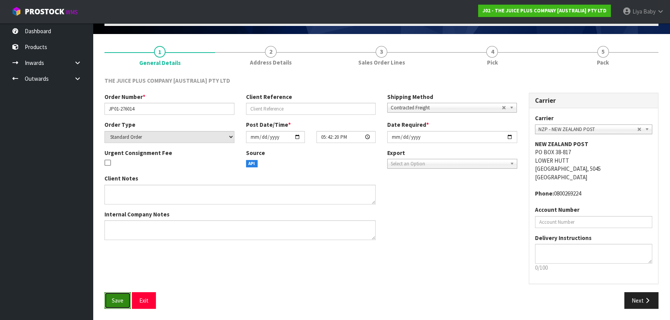
click at [121, 297] on span "Save" at bounding box center [118, 300] width 12 height 7
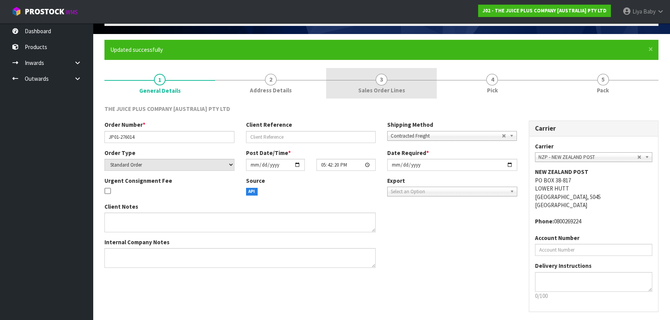
scroll to position [0, 0]
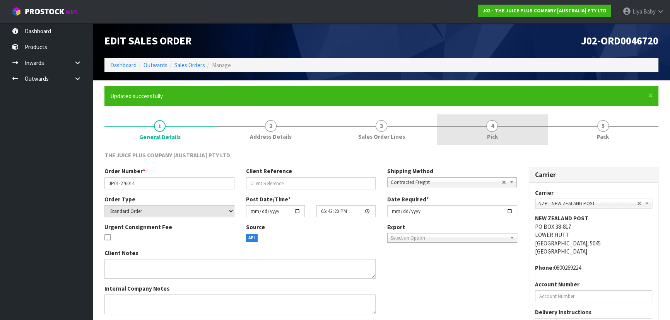
click at [500, 135] on link "4 Pick" at bounding box center [492, 130] width 111 height 31
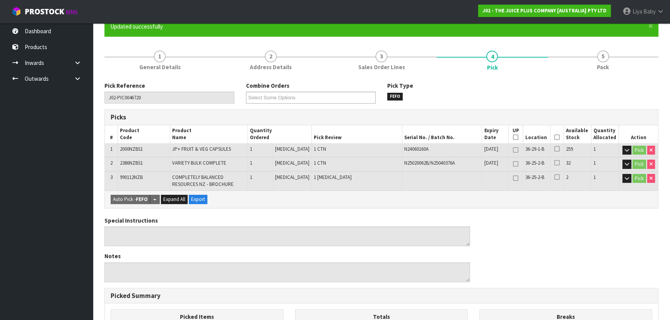
scroll to position [70, 0]
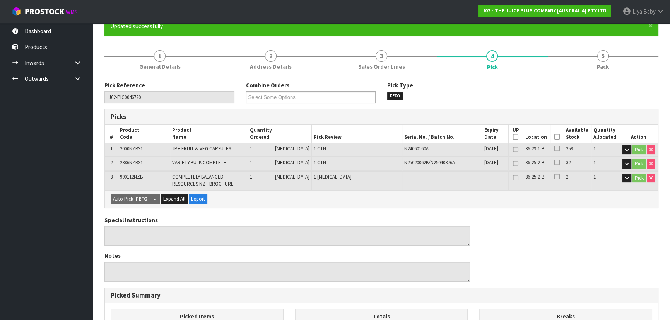
click at [555, 137] on icon at bounding box center [557, 137] width 5 height 0
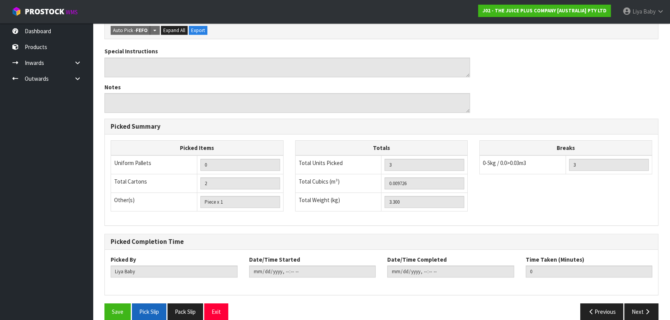
scroll to position [277, 0]
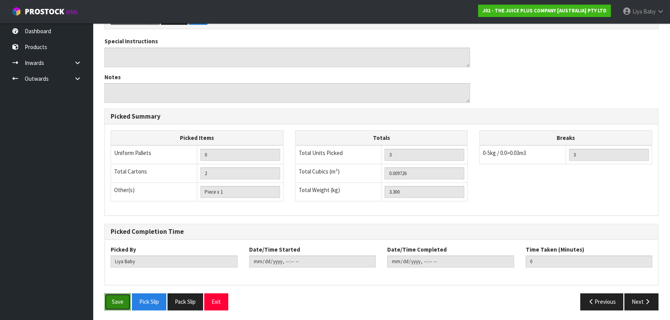
click at [116, 300] on button "Save" at bounding box center [117, 302] width 26 height 17
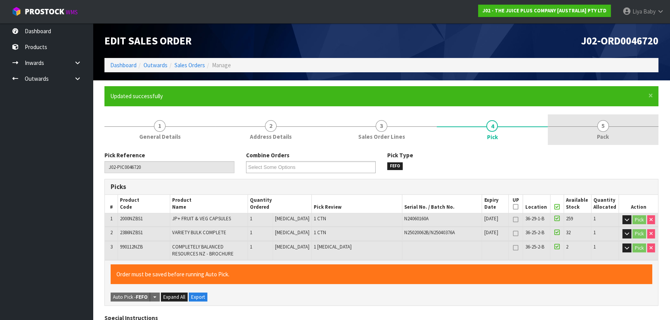
type input "[DATE]T10:41:18"
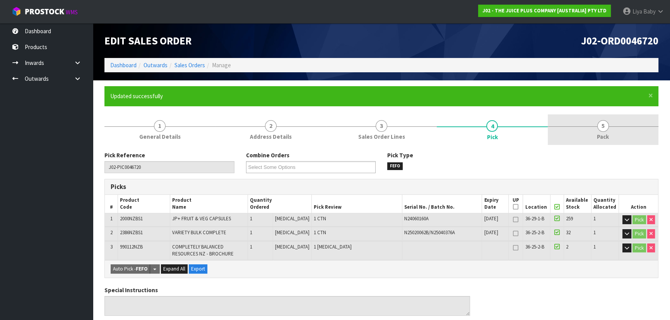
click at [596, 127] on div at bounding box center [603, 127] width 111 height 0
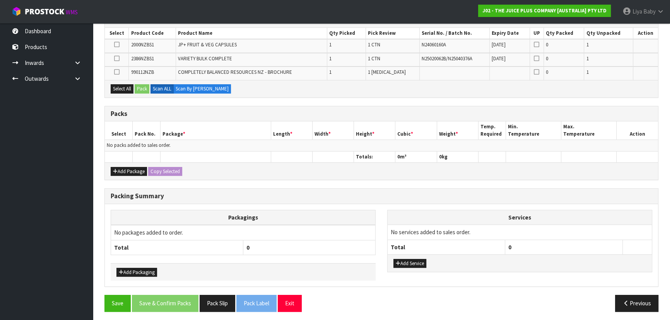
scroll to position [168, 0]
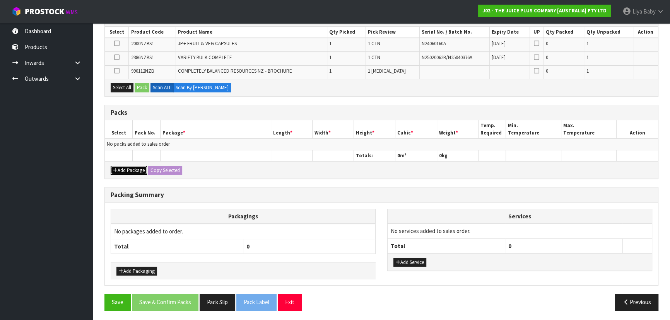
click at [130, 166] on button "Add Package" at bounding box center [129, 170] width 36 height 9
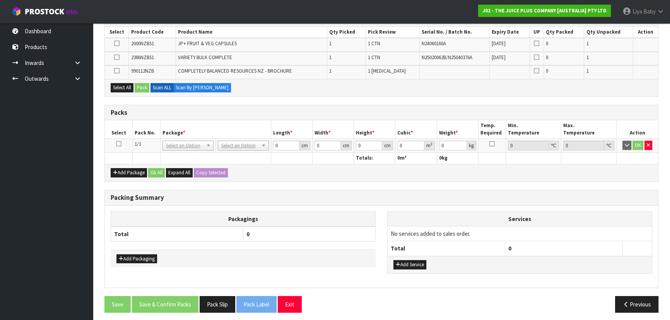
click at [120, 144] on icon at bounding box center [118, 144] width 5 height 0
click at [123, 90] on button "Select All" at bounding box center [122, 87] width 23 height 9
click at [142, 86] on button "Pack" at bounding box center [142, 87] width 15 height 9
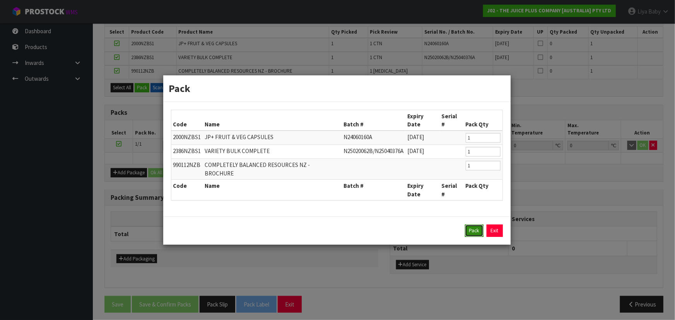
click at [475, 225] on button "Pack" at bounding box center [474, 231] width 19 height 12
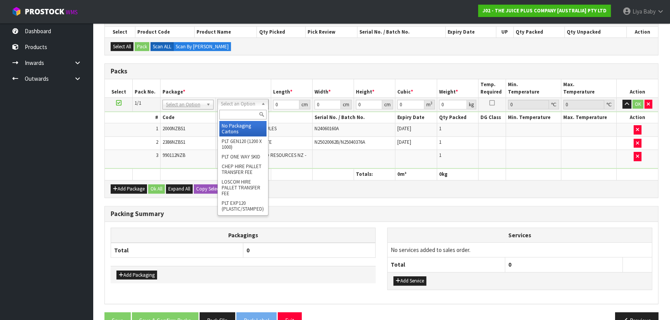
click at [245, 113] on input "text" at bounding box center [242, 115] width 47 height 10
type input "CTNA4"
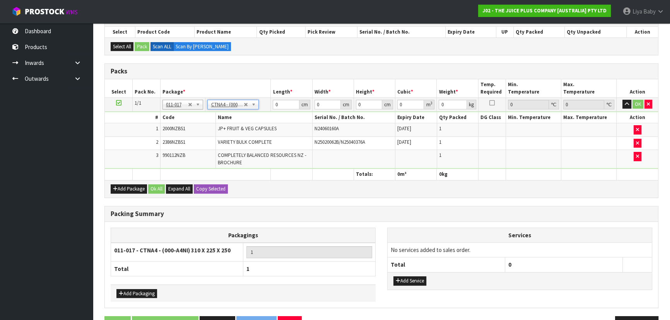
type input "31"
type input "22.5"
type input "25"
type input "0.017438"
type input "3.5"
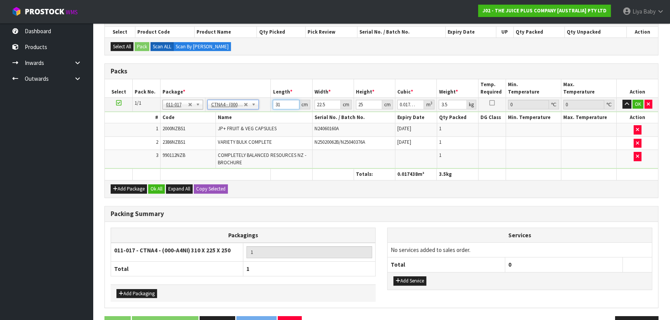
click at [284, 104] on input "31" at bounding box center [286, 105] width 26 height 10
type input "3"
type input "0.001687"
type input "0"
type input "3"
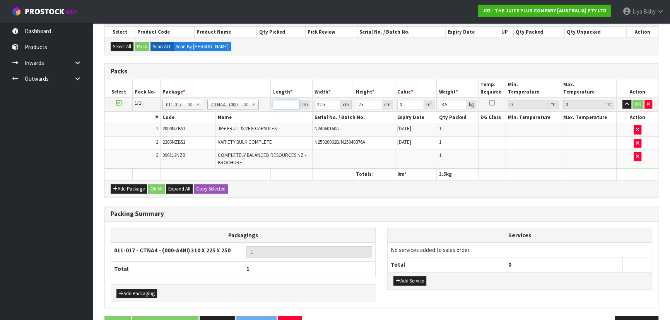
type input "0.001687"
type input "33"
type input "0.018563"
type input "33"
type input "0"
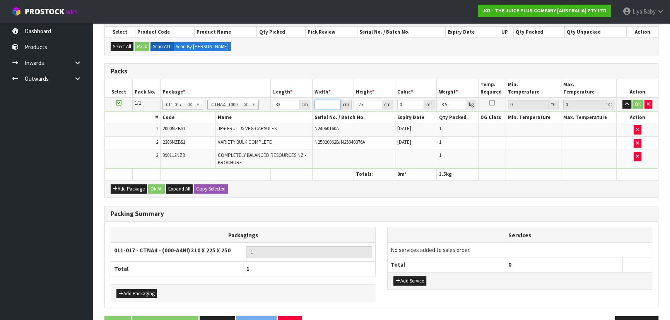
type input "2"
type input "0.00165"
type input "24"
type input "0.0198"
type input "24"
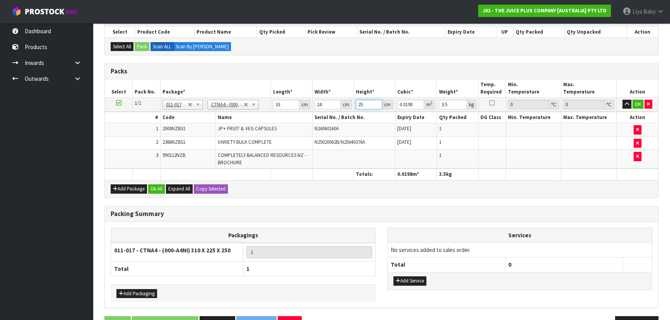
type input "0"
type input "2"
type input "0.001584"
type input "27"
type input "0.021384"
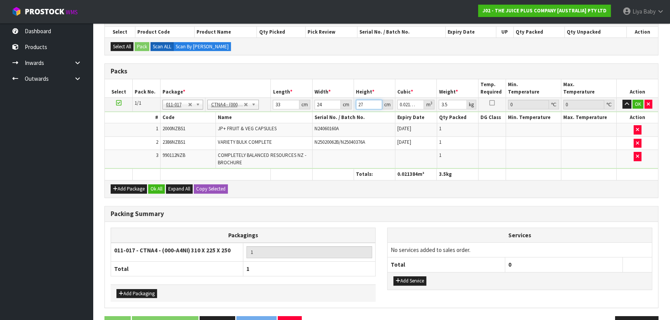
type input "27"
type input "4"
click at [154, 186] on button "Ok All" at bounding box center [156, 189] width 17 height 9
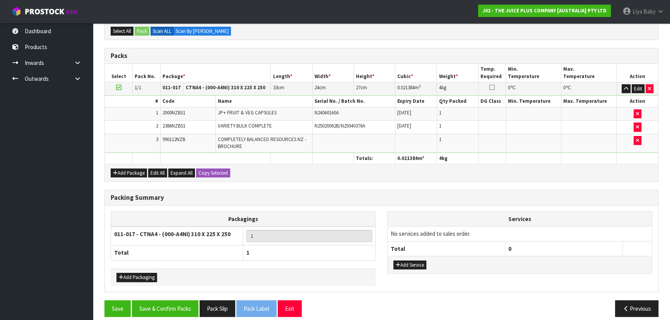
scroll to position [190, 0]
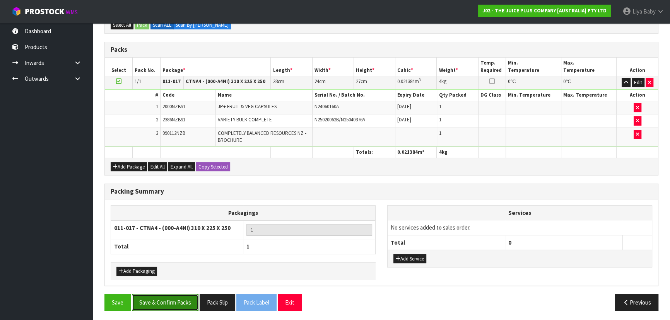
click at [155, 301] on button "Save & Confirm Packs" at bounding box center [165, 303] width 67 height 17
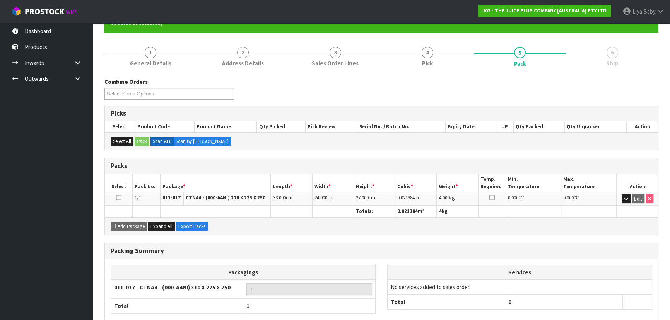
scroll to position [116, 0]
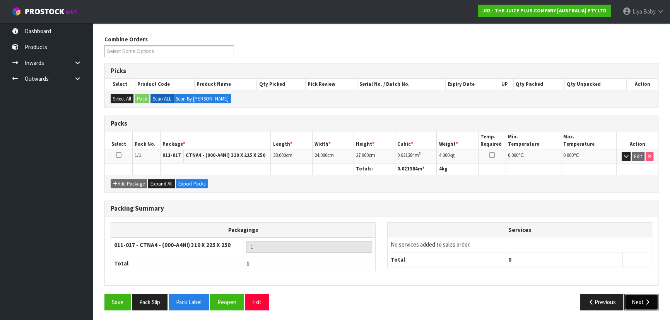
click at [635, 299] on button "Next" at bounding box center [642, 302] width 34 height 17
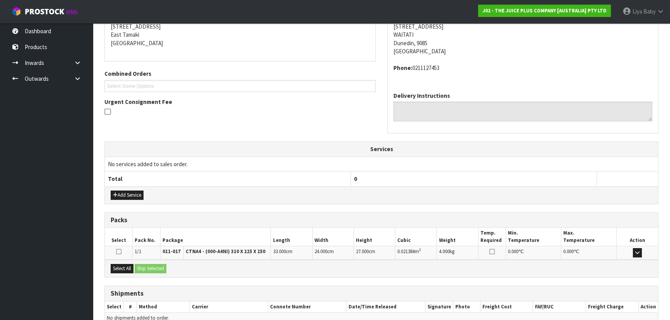
scroll to position [197, 0]
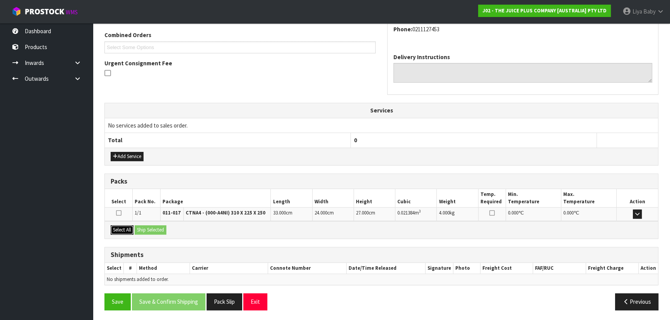
click at [115, 227] on button "Select All" at bounding box center [122, 230] width 23 height 9
click at [151, 226] on button "Ship Selected" at bounding box center [151, 230] width 32 height 9
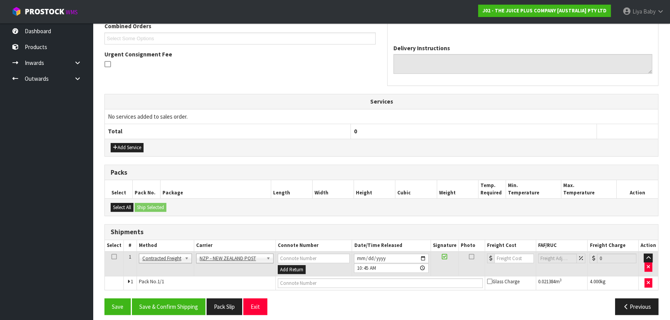
scroll to position [211, 0]
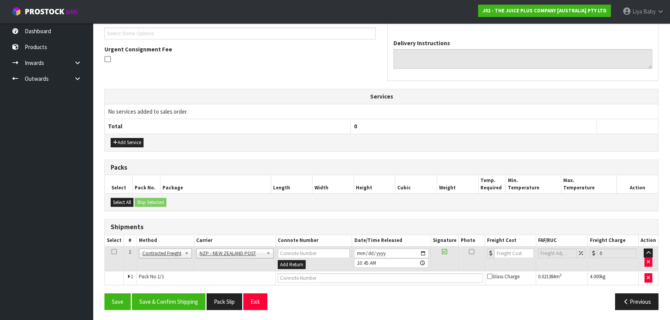
click at [113, 252] on icon at bounding box center [113, 252] width 5 height 0
click at [171, 298] on button "Save & Confirm Shipping" at bounding box center [169, 302] width 74 height 17
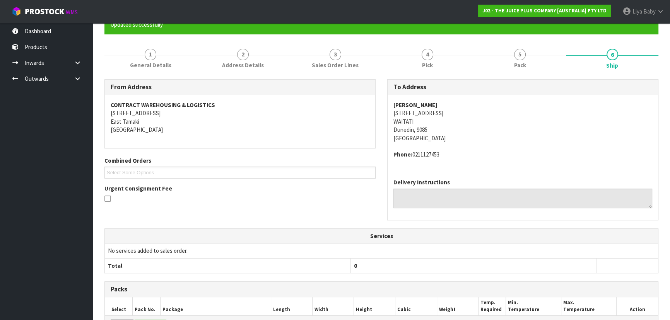
scroll to position [200, 0]
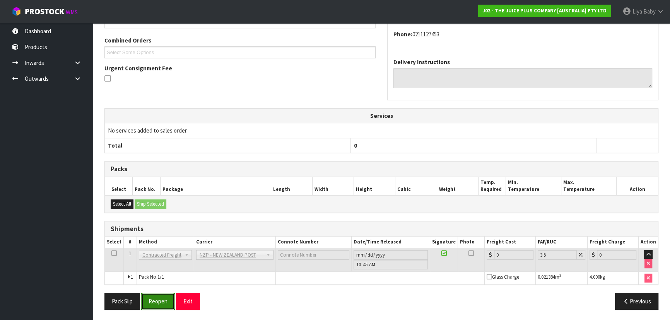
click at [169, 301] on button "Reopen" at bounding box center [158, 301] width 34 height 17
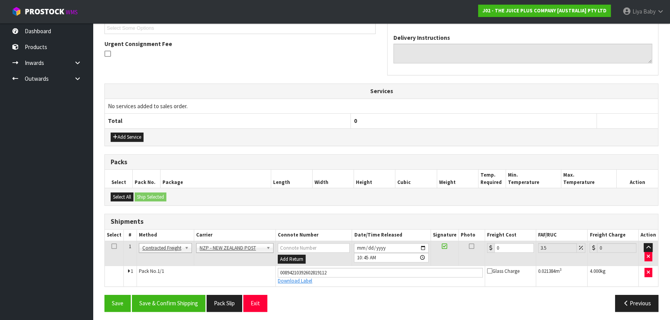
scroll to position [218, 0]
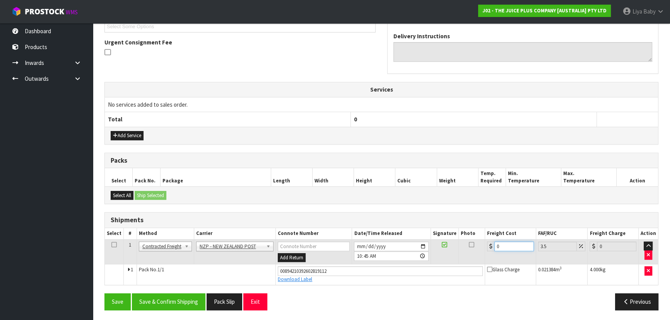
click at [509, 247] on input "0" at bounding box center [514, 247] width 39 height 10
type input "1"
type input "1.03"
type input "16"
type input "16.56"
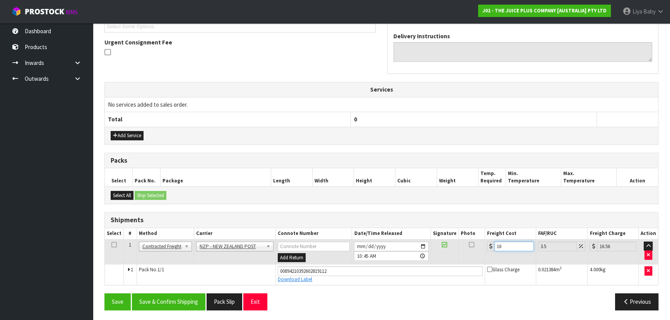
type input "16.2"
type input "16.77"
type input "16.20"
click at [112, 245] on icon at bounding box center [113, 245] width 5 height 0
click at [159, 297] on button "Save & Confirm Shipping" at bounding box center [169, 302] width 74 height 17
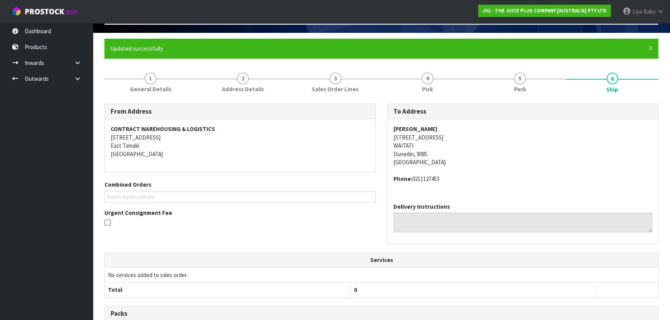
scroll to position [22, 0]
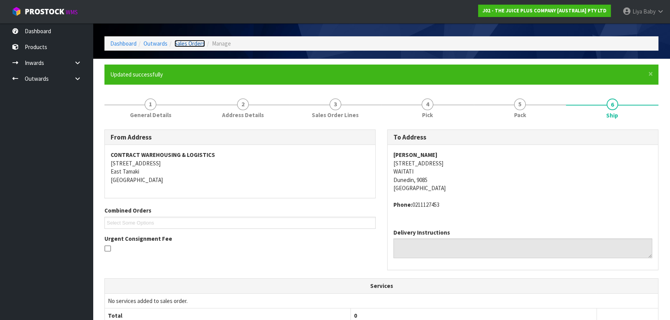
click at [188, 40] on link "Sales Orders" at bounding box center [190, 43] width 31 height 7
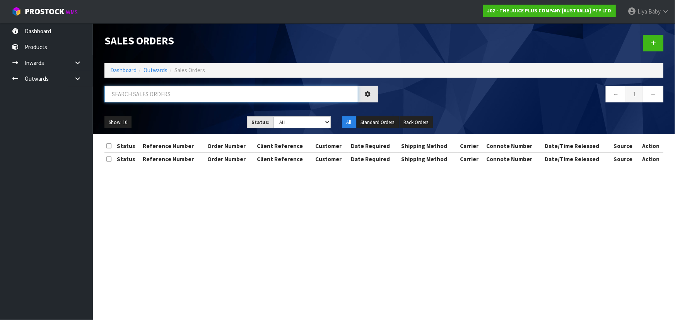
click at [159, 99] on input "text" at bounding box center [231, 94] width 254 height 17
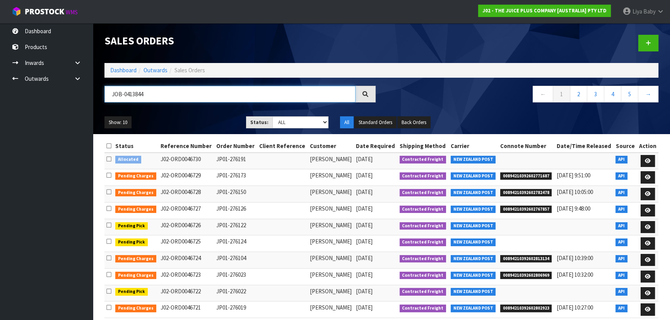
type input "JOB-0413844"
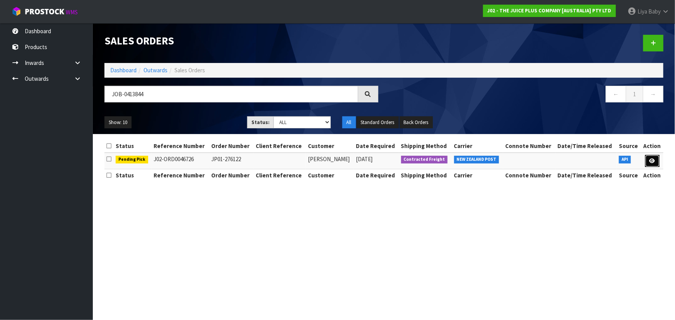
click at [648, 159] on link at bounding box center [653, 161] width 14 height 12
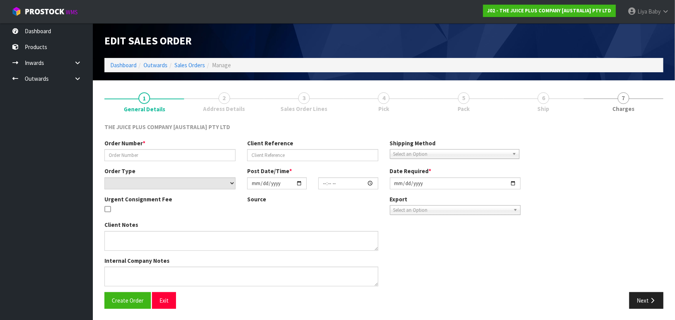
type input "JP01-276122"
select select "number:0"
type input "[DATE]"
type input "03:03:16.000"
type input "[DATE]"
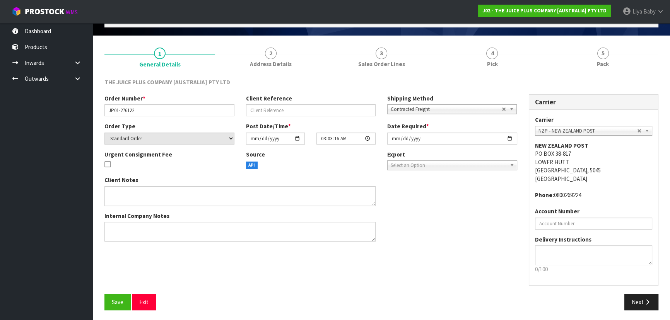
scroll to position [46, 0]
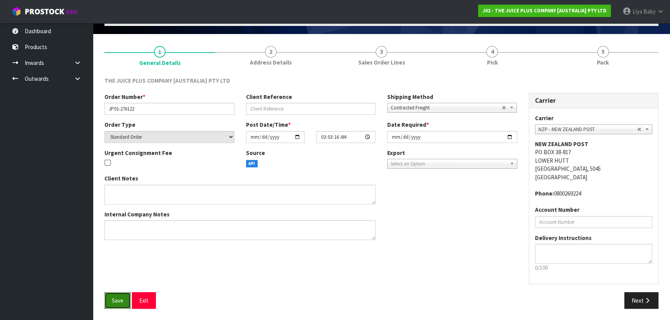
click at [113, 295] on button "Save" at bounding box center [117, 301] width 26 height 17
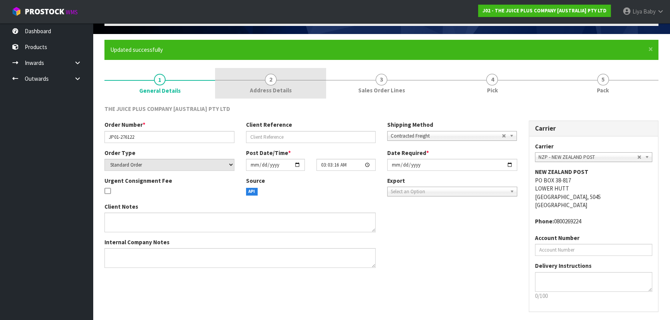
scroll to position [0, 0]
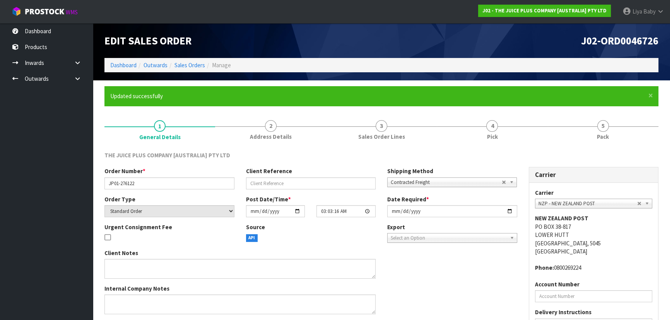
click at [491, 149] on div "THE JUICE PLUS COMPANY [AUSTRALIA] PTY LTD Order Number * JP01-276122 Client Re…" at bounding box center [381, 268] width 554 height 244
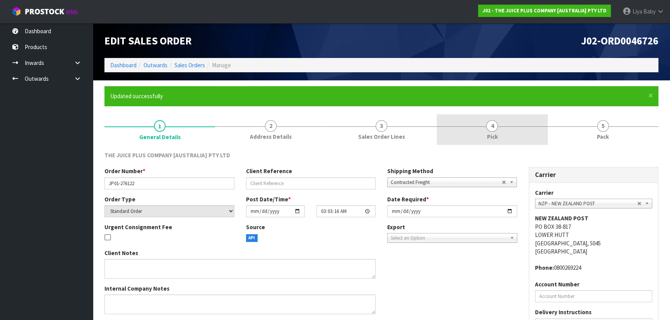
click at [491, 137] on span "Pick" at bounding box center [492, 137] width 11 height 8
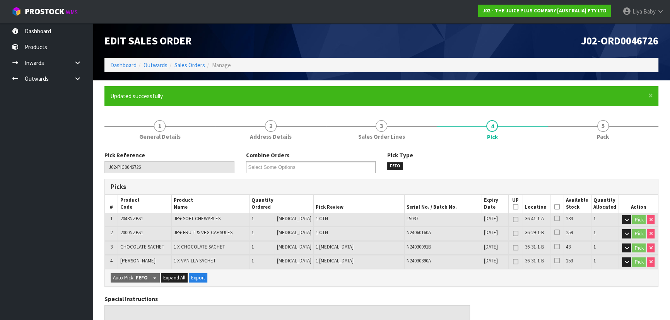
click at [557, 208] on th "Picked" at bounding box center [557, 204] width 14 height 18
click at [555, 207] on icon at bounding box center [557, 207] width 5 height 0
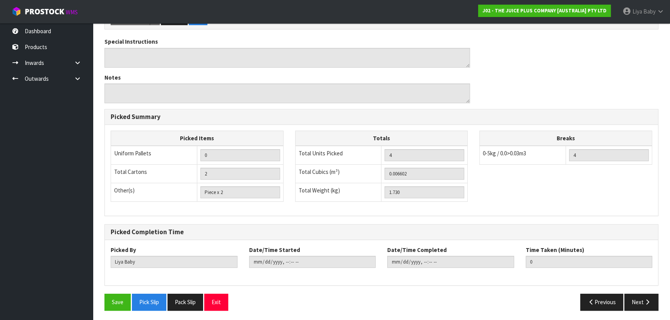
scroll to position [286, 0]
click at [113, 305] on button "Save" at bounding box center [117, 302] width 26 height 17
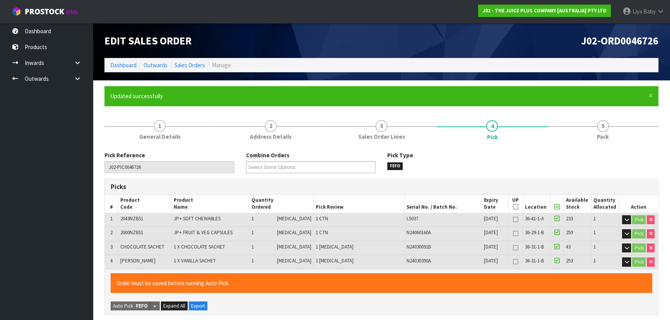
type input "[DATE]T10:48:03"
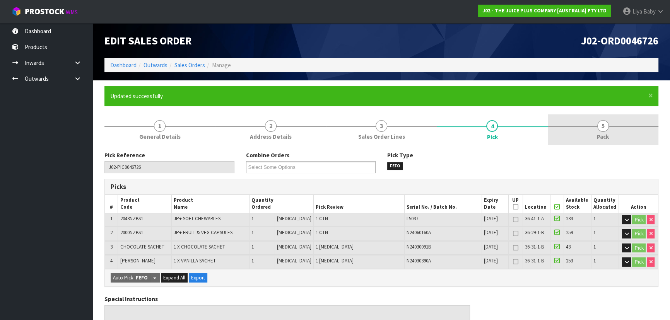
click at [614, 132] on link "5 Pack" at bounding box center [603, 130] width 111 height 31
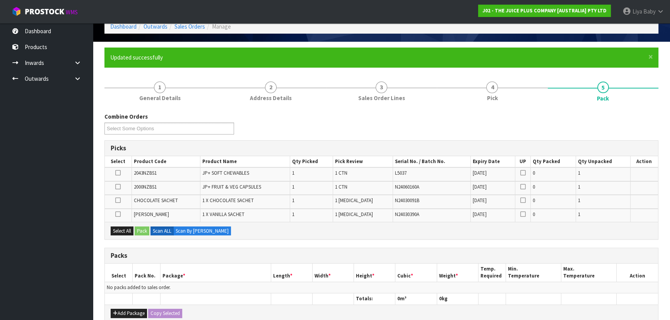
scroll to position [140, 0]
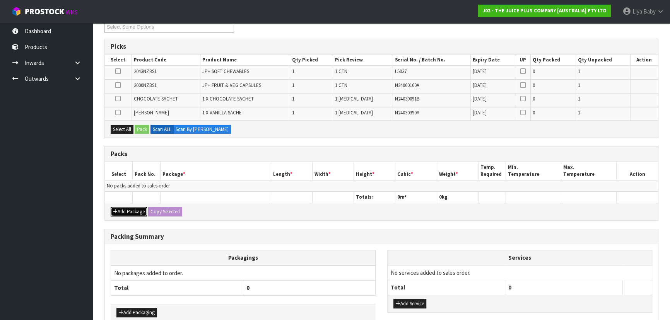
click at [133, 212] on button "Add Package" at bounding box center [129, 211] width 36 height 9
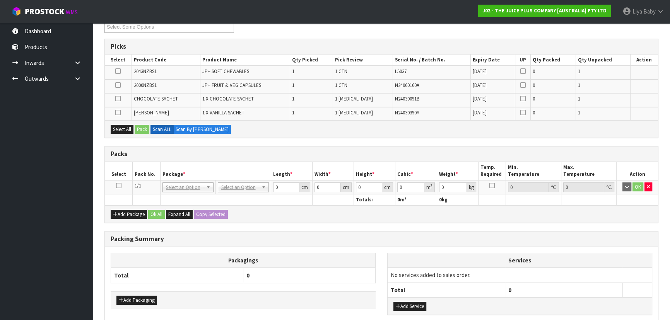
click at [118, 186] on icon at bounding box center [118, 186] width 5 height 0
click at [114, 126] on button "Select All" at bounding box center [122, 129] width 23 height 9
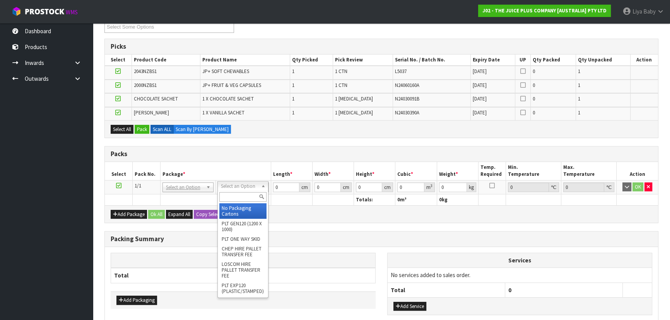
drag, startPoint x: 235, startPoint y: 199, endPoint x: 240, endPoint y: 199, distance: 4.3
click at [239, 199] on input "text" at bounding box center [242, 197] width 47 height 10
type input "CTNA4"
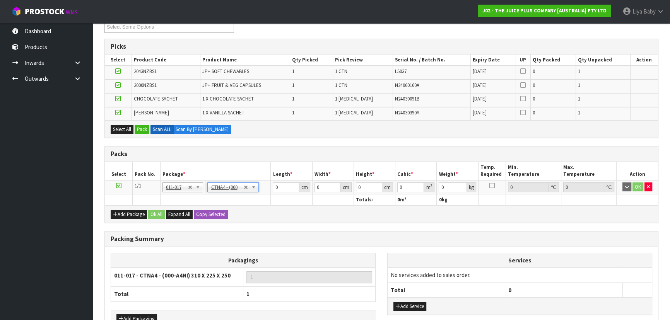
type input "31"
type input "22.5"
type input "25"
type input "0.017438"
type input "0.2"
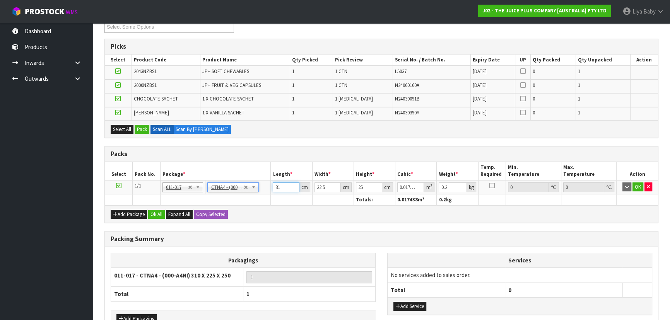
click at [284, 185] on input "31" at bounding box center [286, 188] width 26 height 10
type input "3"
type input "0.001687"
type input "0"
type input "3"
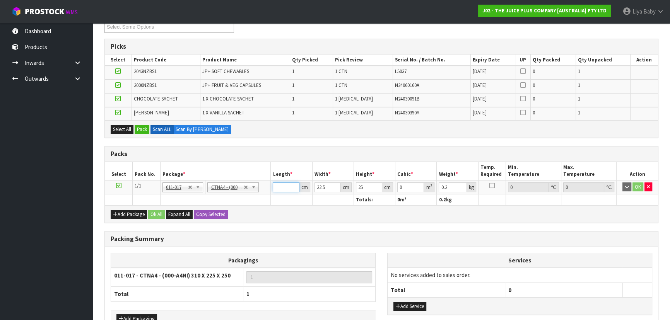
type input "0.001687"
type input "33"
type input "0.018563"
type input "33"
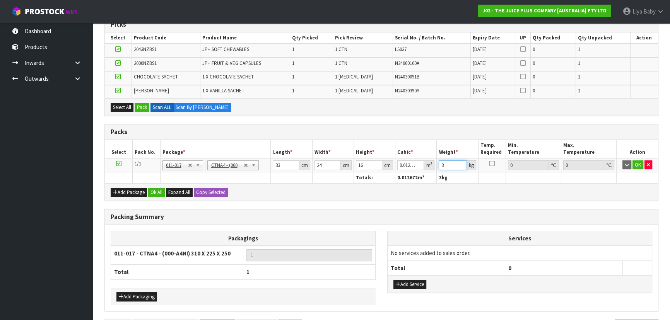
scroll to position [188, 0]
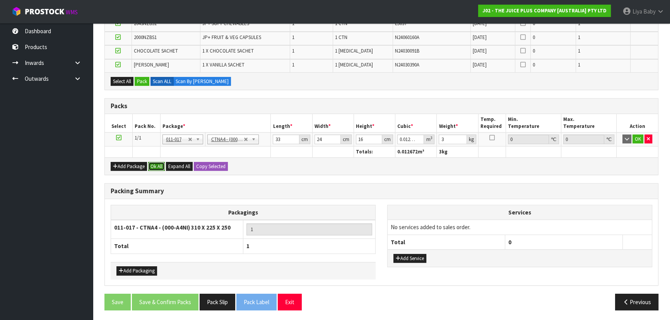
click at [158, 163] on button "Ok All" at bounding box center [156, 166] width 17 height 9
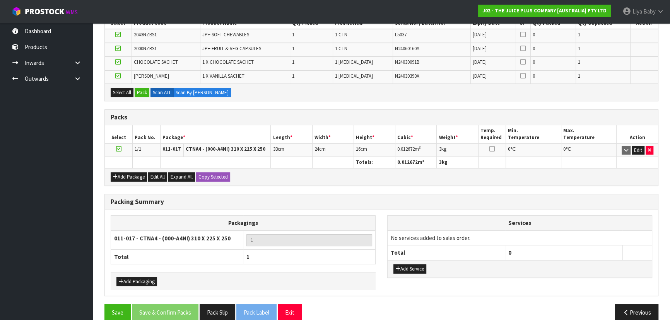
scroll to position [188, 0]
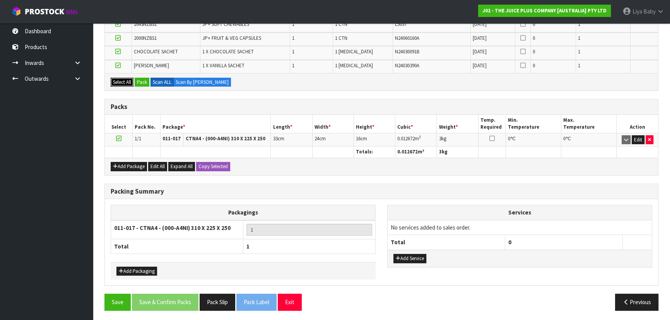
click at [115, 79] on button "Select All" at bounding box center [122, 82] width 23 height 9
click at [139, 81] on button "Pack" at bounding box center [142, 82] width 15 height 9
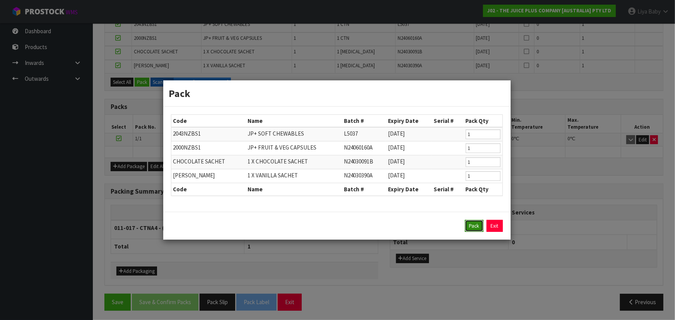
click at [473, 223] on button "Pack" at bounding box center [474, 226] width 19 height 12
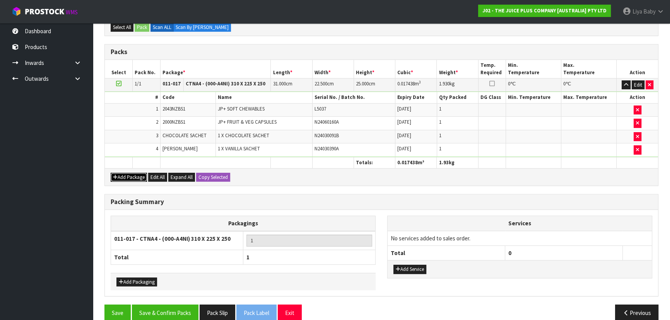
click at [139, 178] on button "Add Package" at bounding box center [129, 177] width 36 height 9
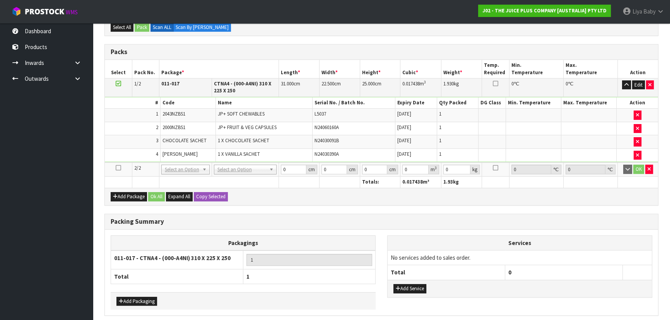
click at [118, 168] on icon at bounding box center [118, 168] width 5 height 0
click at [119, 168] on icon at bounding box center [118, 168] width 5 height 0
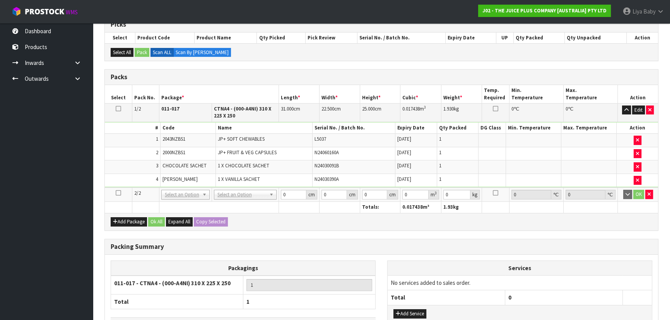
scroll to position [117, 0]
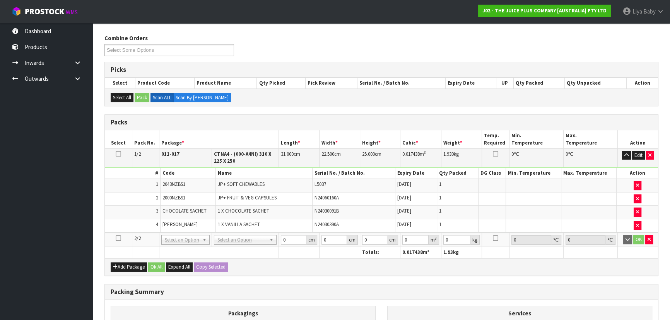
click at [121, 154] on td at bounding box center [118, 158] width 27 height 19
click at [123, 152] on td at bounding box center [118, 158] width 27 height 19
click at [118, 154] on icon at bounding box center [118, 154] width 5 height 0
click at [650, 238] on icon "button" at bounding box center [649, 239] width 3 height 5
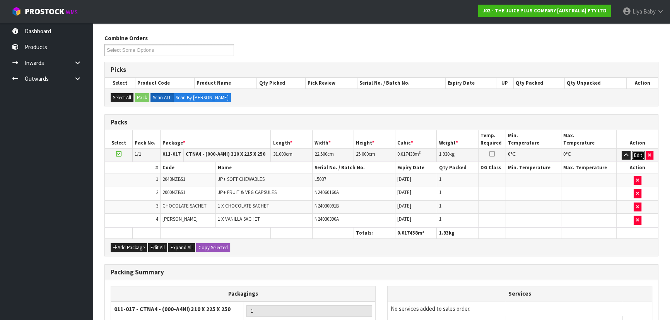
click at [639, 153] on button "Edit" at bounding box center [638, 155] width 13 height 9
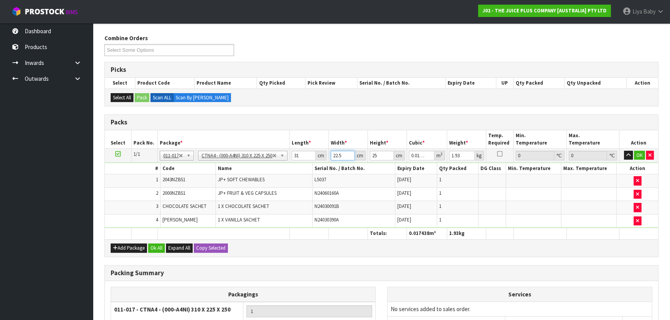
click at [344, 155] on input "22.5" at bounding box center [343, 156] width 24 height 10
click at [303, 155] on input "31" at bounding box center [304, 156] width 24 height 10
click at [639, 155] on button "OK" at bounding box center [639, 155] width 11 height 9
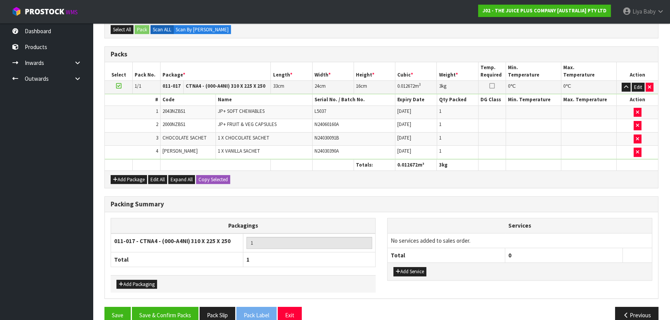
scroll to position [198, 0]
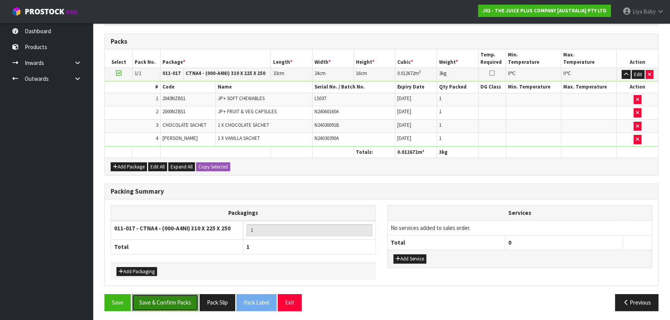
click at [166, 302] on button "Save & Confirm Packs" at bounding box center [165, 303] width 67 height 17
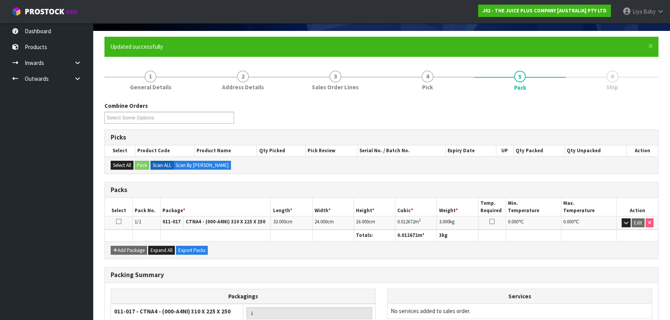
scroll to position [116, 0]
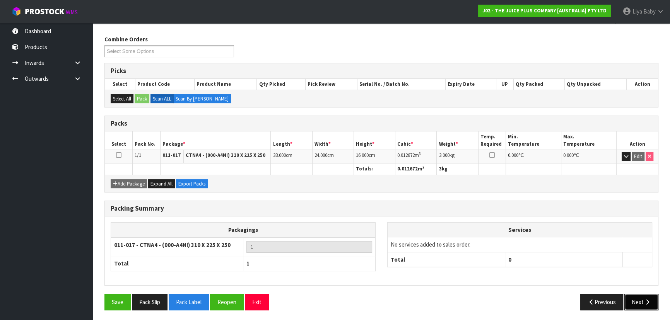
click at [638, 305] on button "Next" at bounding box center [642, 302] width 34 height 17
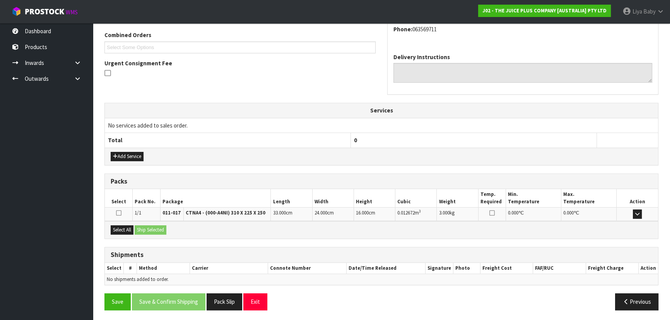
scroll to position [197, 0]
click at [123, 230] on button "Select All" at bounding box center [122, 230] width 23 height 9
click at [145, 228] on button "Ship Selected" at bounding box center [151, 230] width 32 height 9
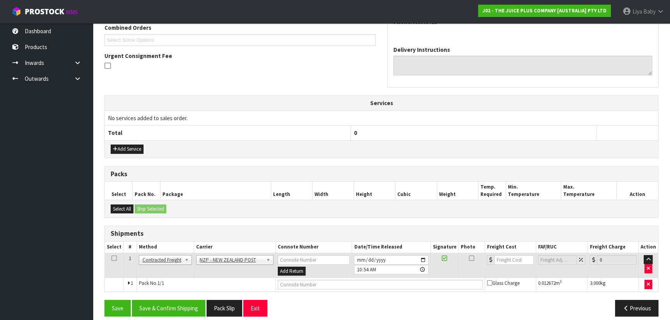
scroll to position [211, 0]
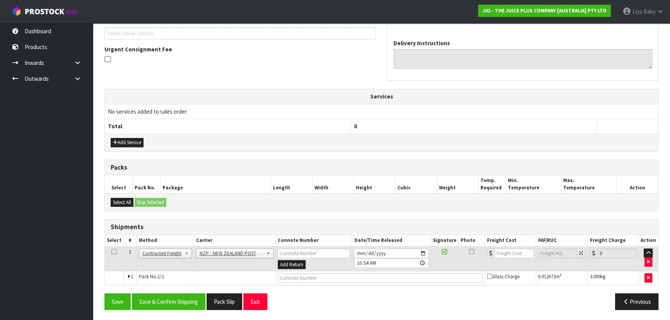
click at [114, 252] on icon at bounding box center [113, 252] width 5 height 0
click at [167, 300] on button "Save & Confirm Shipping" at bounding box center [169, 302] width 74 height 17
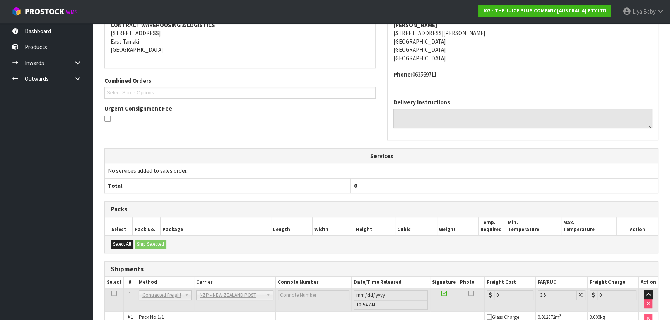
scroll to position [200, 0]
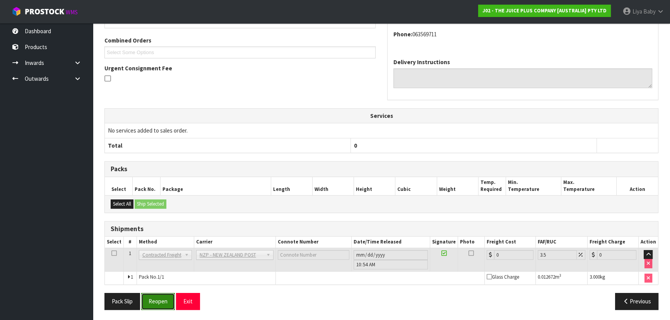
click at [151, 297] on button "Reopen" at bounding box center [158, 301] width 34 height 17
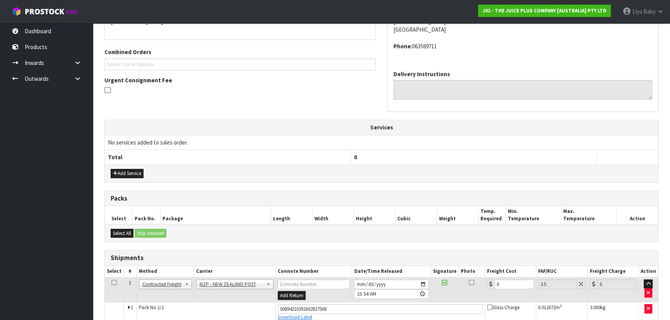
scroll to position [218, 0]
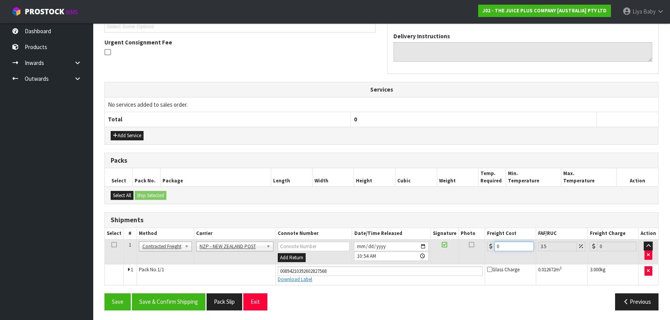
click at [505, 245] on input "0" at bounding box center [514, 247] width 39 height 10
click at [115, 245] on icon at bounding box center [113, 245] width 5 height 0
click at [167, 300] on button "Save & Confirm Shipping" at bounding box center [169, 302] width 74 height 17
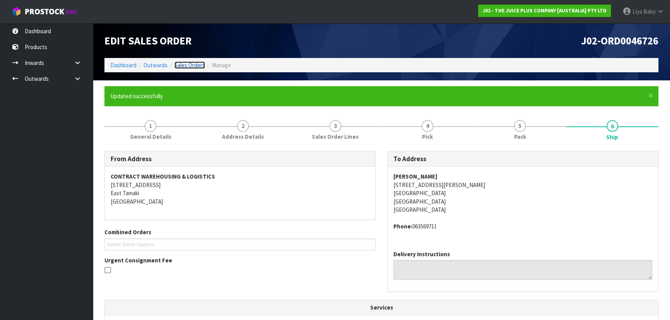
click at [195, 63] on link "Sales Orders" at bounding box center [190, 65] width 31 height 7
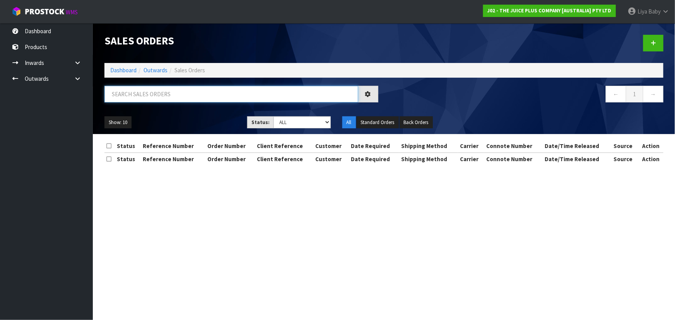
click at [168, 98] on input "text" at bounding box center [231, 94] width 254 height 17
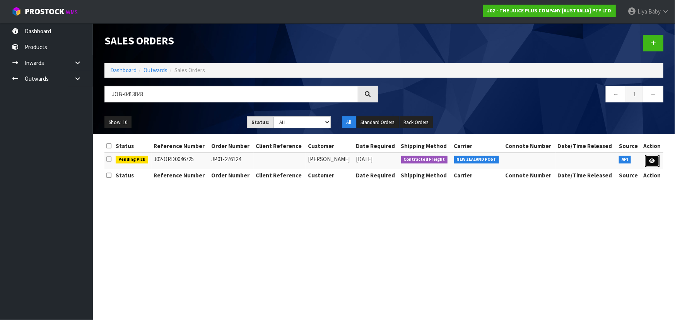
click at [652, 163] on icon at bounding box center [653, 161] width 6 height 5
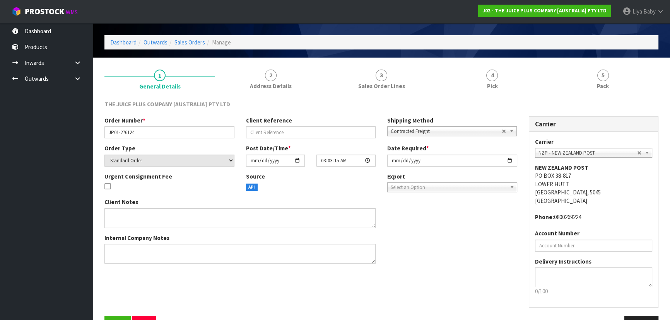
scroll to position [46, 0]
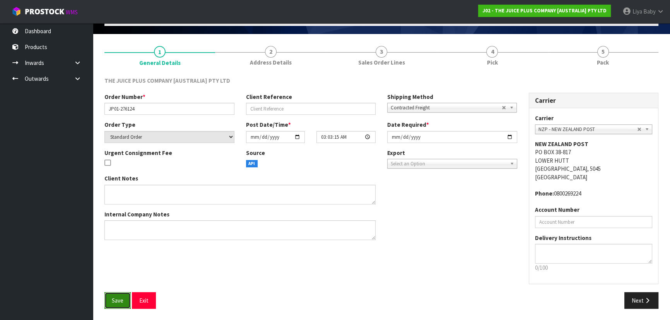
click at [109, 301] on button "Save" at bounding box center [117, 301] width 26 height 17
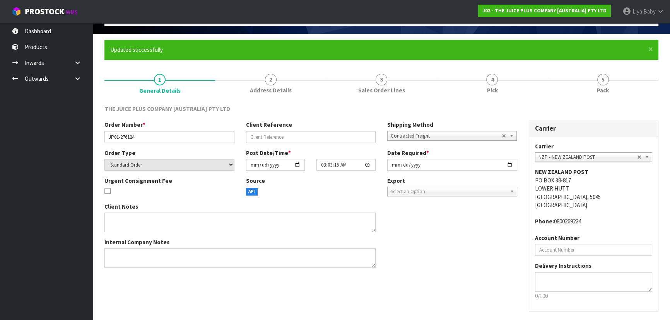
scroll to position [0, 0]
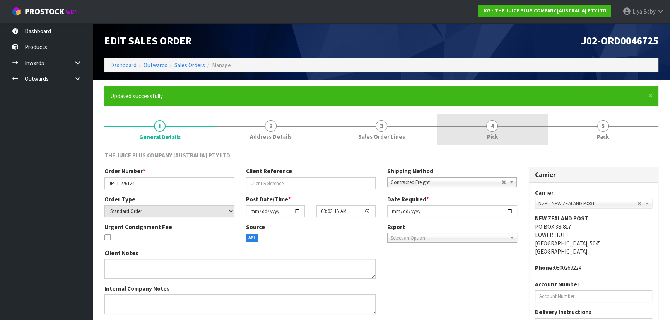
click at [523, 120] on link "4 Pick" at bounding box center [492, 130] width 111 height 31
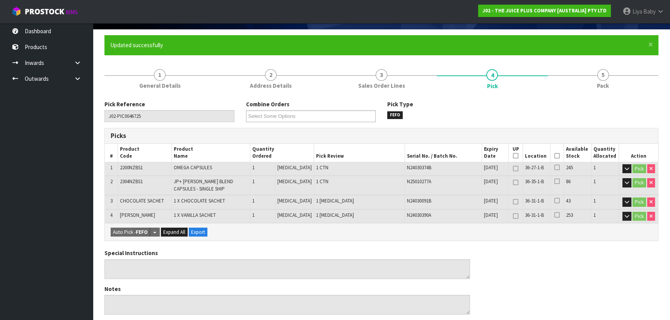
scroll to position [105, 0]
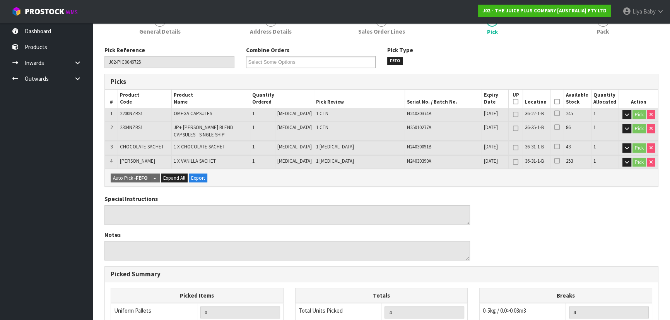
drag, startPoint x: 552, startPoint y: 99, endPoint x: 547, endPoint y: 102, distance: 5.9
click at [555, 102] on icon at bounding box center [557, 102] width 5 height 0
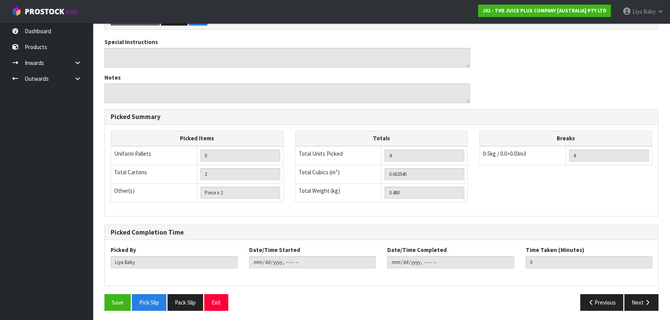
scroll to position [291, 0]
click at [108, 298] on button "Save" at bounding box center [117, 302] width 26 height 17
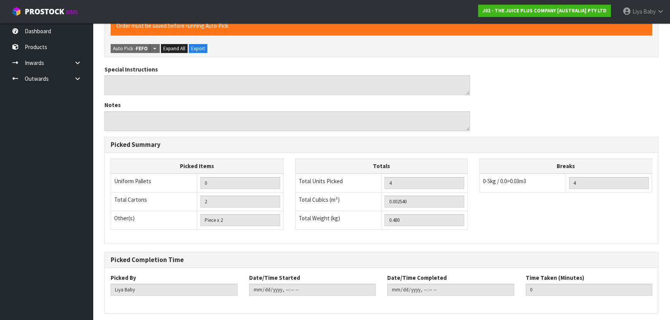
scroll to position [0, 0]
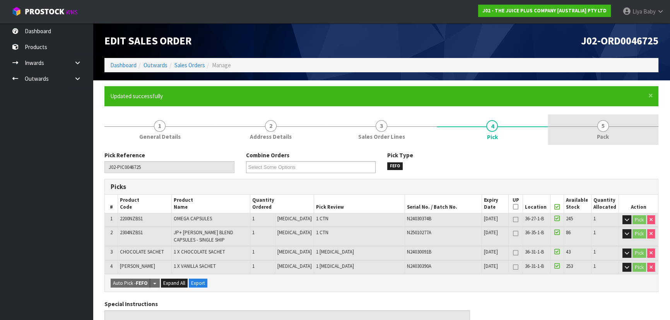
drag, startPoint x: 596, startPoint y: 127, endPoint x: 563, endPoint y: 144, distance: 36.7
click at [596, 127] on link "5 Pack" at bounding box center [603, 130] width 111 height 31
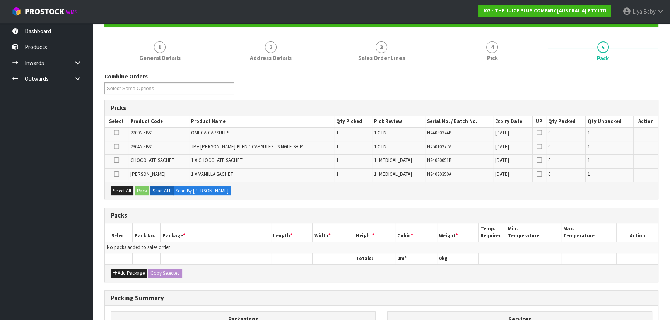
scroll to position [140, 0]
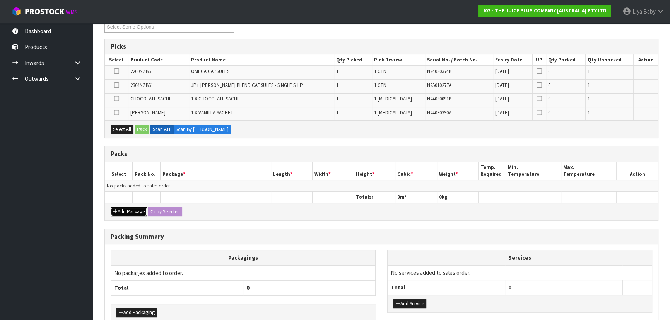
click at [120, 211] on button "Add Package" at bounding box center [129, 211] width 36 height 9
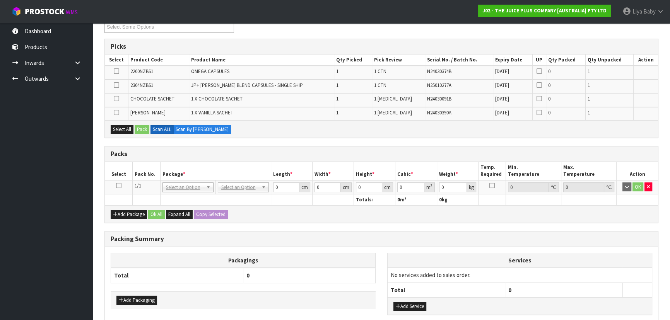
click at [118, 186] on icon at bounding box center [118, 186] width 5 height 0
click at [126, 128] on button "Select All" at bounding box center [122, 129] width 23 height 9
click at [142, 128] on button "Pack" at bounding box center [142, 129] width 15 height 9
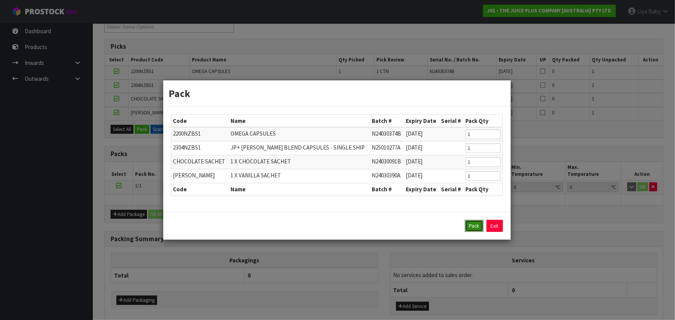
click at [478, 227] on button "Pack" at bounding box center [474, 226] width 19 height 12
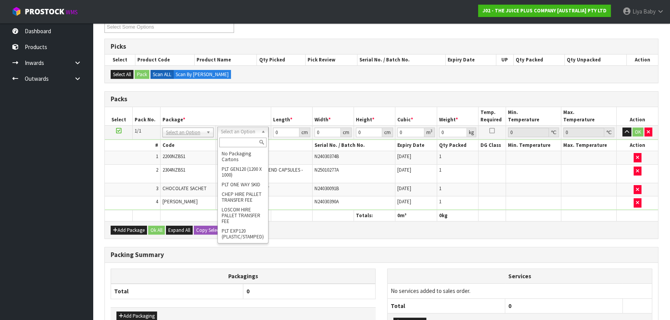
click at [239, 141] on input "text" at bounding box center [242, 143] width 47 height 10
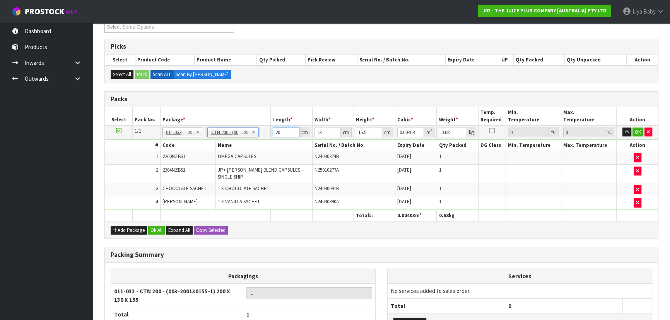
click at [286, 132] on input "20" at bounding box center [286, 133] width 26 height 10
click at [372, 128] on input "15.5" at bounding box center [369, 133] width 26 height 10
click at [161, 226] on button "Ok All" at bounding box center [156, 230] width 17 height 9
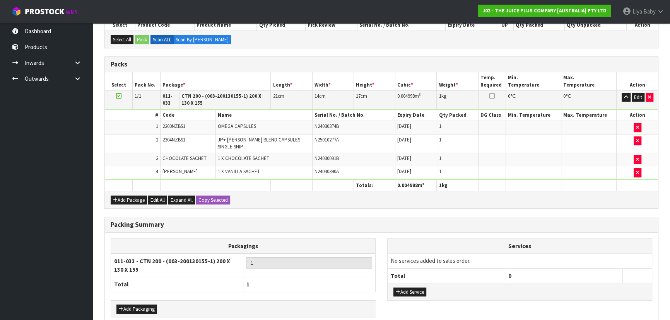
scroll to position [208, 0]
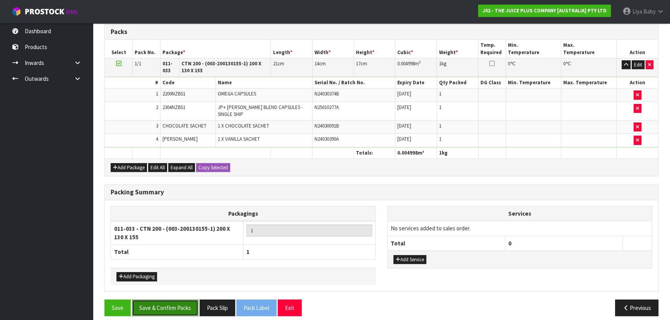
click at [156, 300] on button "Save & Confirm Packs" at bounding box center [165, 308] width 67 height 17
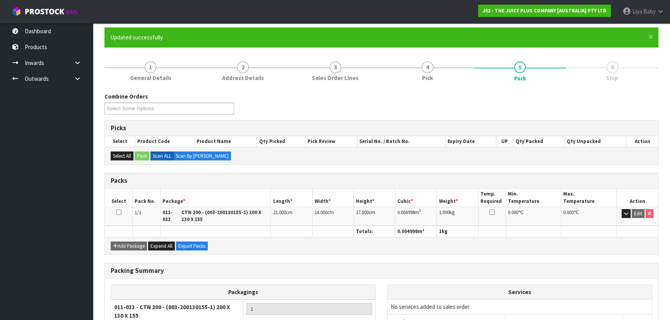
scroll to position [126, 0]
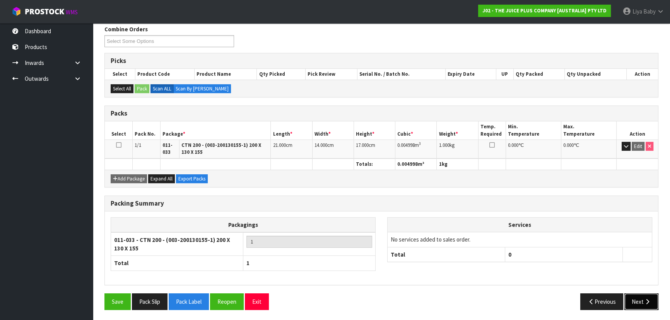
click at [643, 303] on button "Next" at bounding box center [642, 302] width 34 height 17
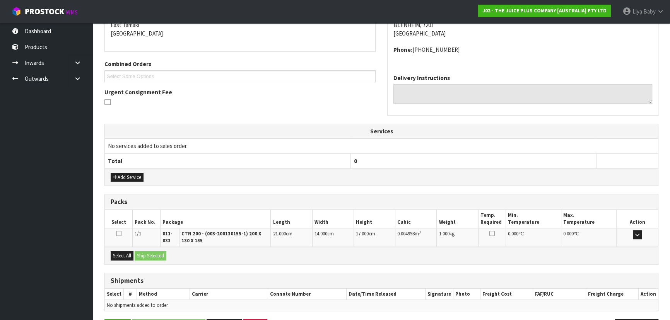
scroll to position [194, 0]
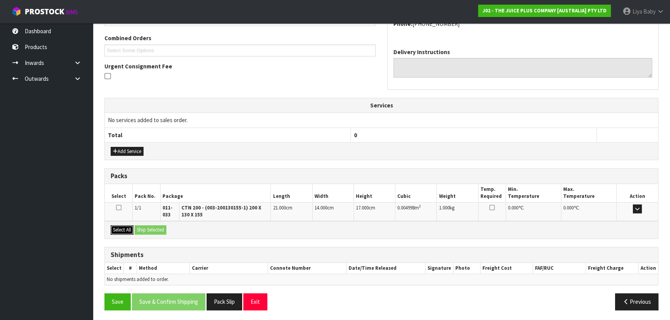
drag, startPoint x: 119, startPoint y: 227, endPoint x: 135, endPoint y: 227, distance: 16.3
click at [119, 227] on button "Select All" at bounding box center [122, 230] width 23 height 9
click at [155, 226] on button "Ship Selected" at bounding box center [151, 230] width 32 height 9
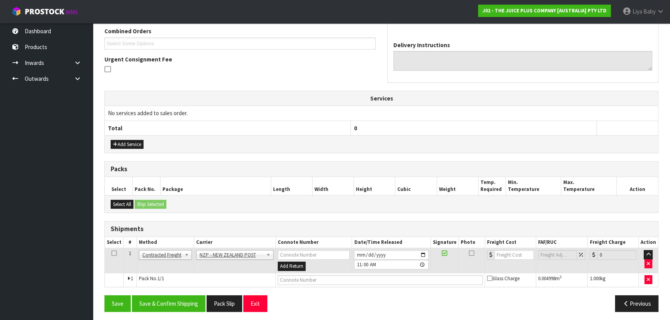
scroll to position [203, 0]
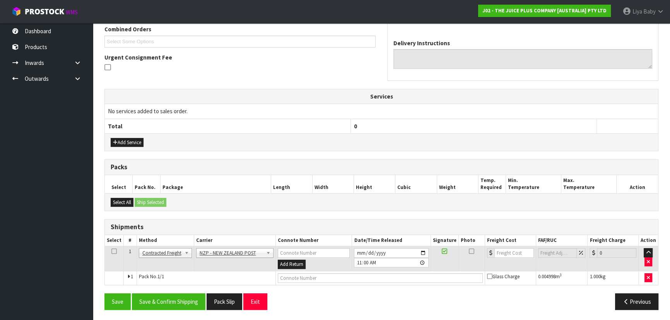
drag, startPoint x: 114, startPoint y: 250, endPoint x: 147, endPoint y: 256, distance: 33.5
click at [115, 252] on icon at bounding box center [113, 252] width 5 height 0
click at [173, 300] on button "Save & Confirm Shipping" at bounding box center [169, 302] width 74 height 17
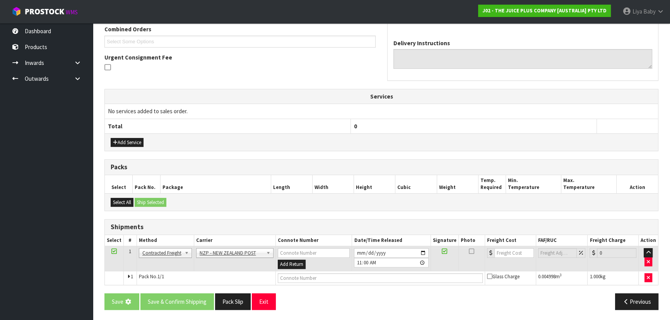
scroll to position [0, 0]
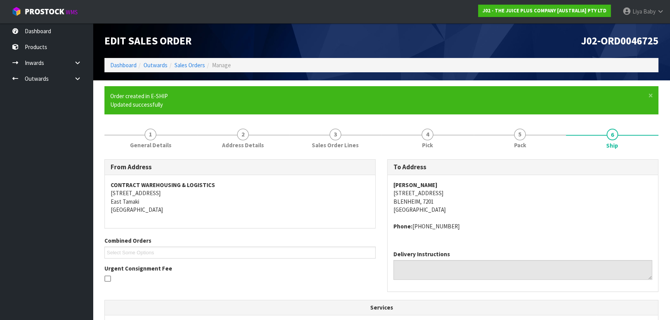
drag, startPoint x: 209, startPoint y: 94, endPoint x: 206, endPoint y: 90, distance: 5.5
click at [209, 94] on ul "Order created in E-SHIP Updated successfully" at bounding box center [377, 100] width 535 height 17
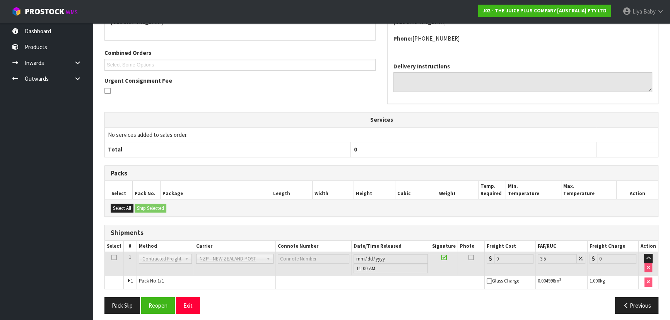
scroll to position [192, 0]
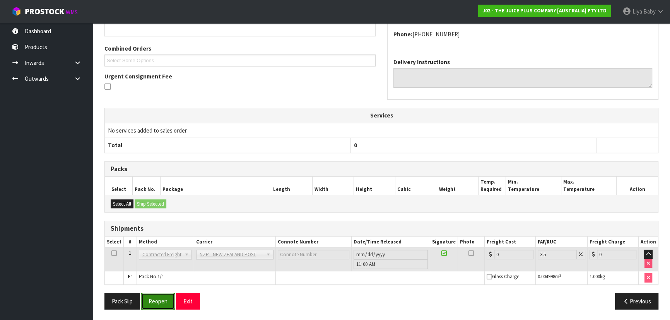
click at [160, 300] on button "Reopen" at bounding box center [158, 301] width 34 height 17
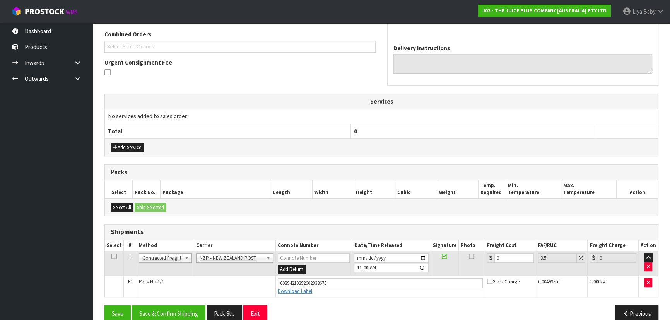
scroll to position [210, 0]
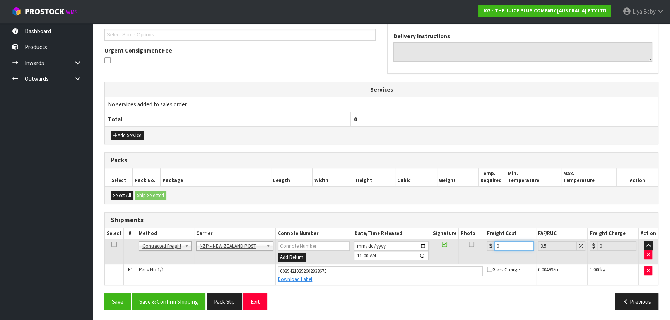
click at [502, 244] on input "0" at bounding box center [514, 246] width 39 height 10
click at [115, 245] on icon at bounding box center [113, 245] width 5 height 0
click at [183, 303] on button "Save & Confirm Shipping" at bounding box center [169, 302] width 74 height 17
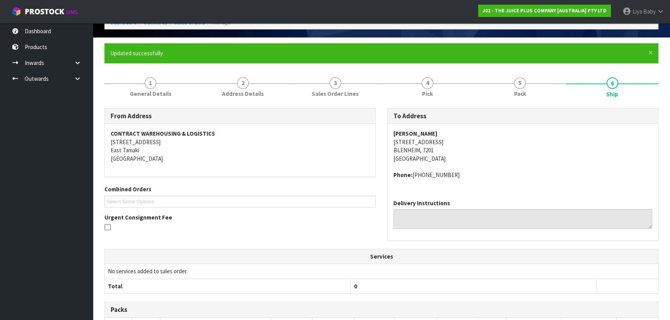
scroll to position [0, 0]
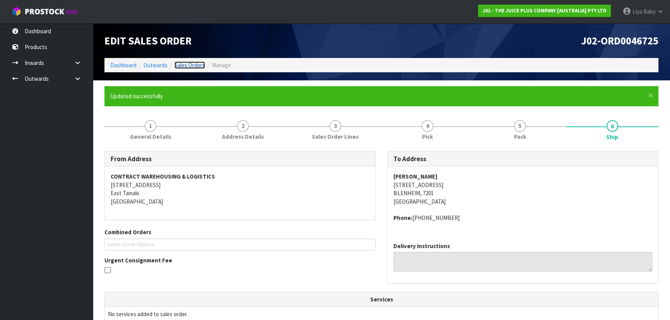
click at [192, 62] on link "Sales Orders" at bounding box center [190, 65] width 31 height 7
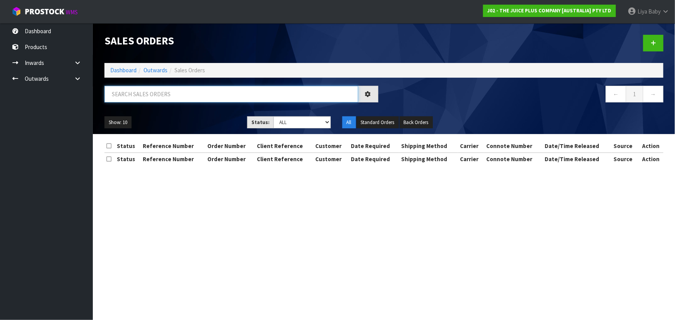
click at [154, 98] on input "text" at bounding box center [231, 94] width 254 height 17
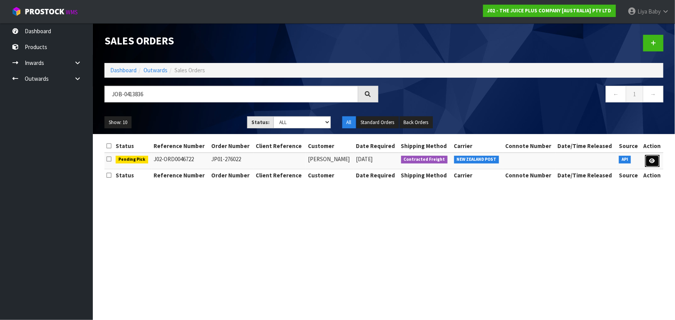
click at [650, 160] on icon at bounding box center [653, 161] width 6 height 5
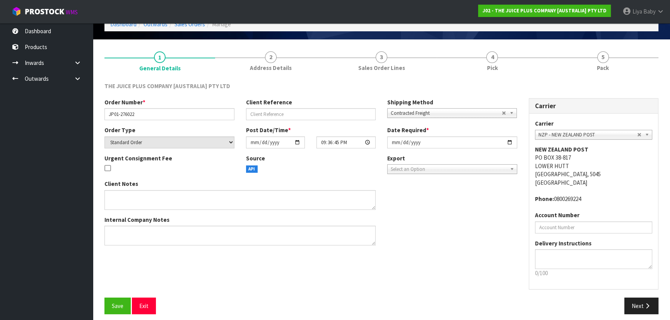
scroll to position [46, 0]
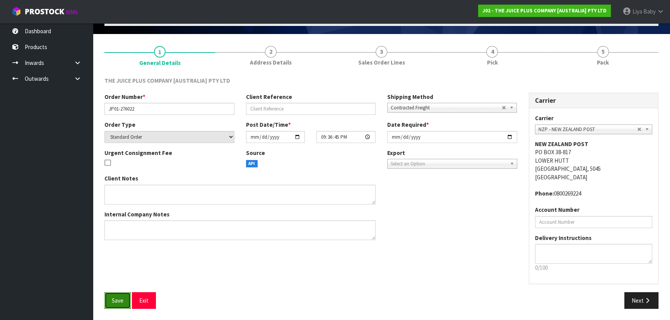
click at [115, 297] on span "Save" at bounding box center [118, 300] width 12 height 7
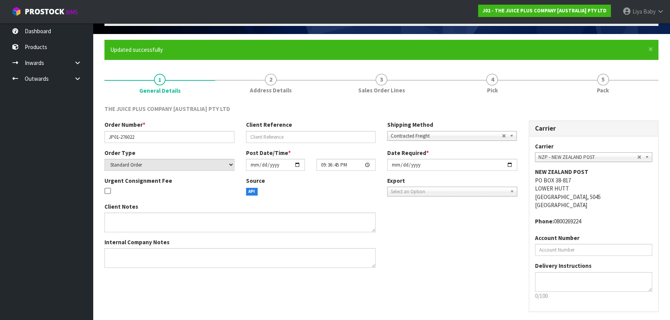
scroll to position [0, 0]
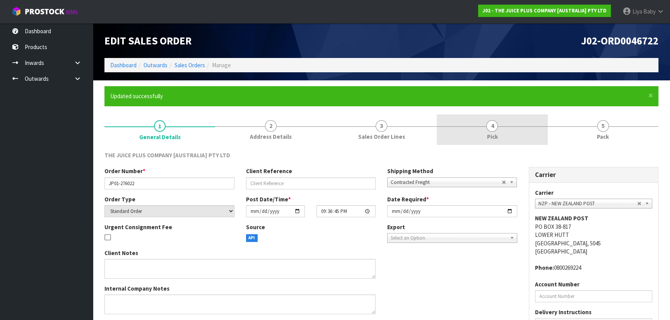
click at [509, 133] on link "4 Pick" at bounding box center [492, 130] width 111 height 31
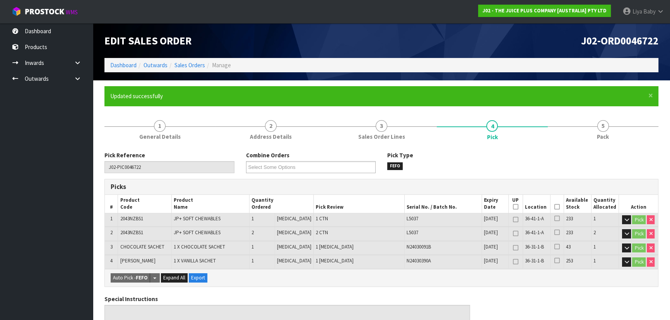
drag, startPoint x: 556, startPoint y: 207, endPoint x: 549, endPoint y: 215, distance: 10.5
click at [555, 207] on icon at bounding box center [557, 207] width 5 height 0
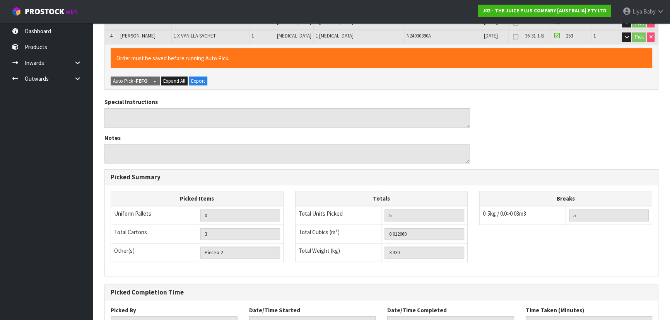
scroll to position [286, 0]
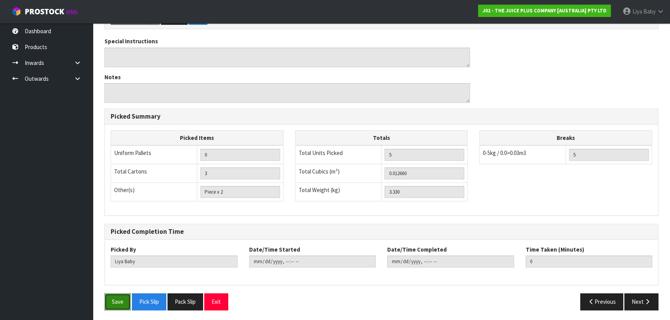
click at [121, 301] on button "Save" at bounding box center [117, 302] width 26 height 17
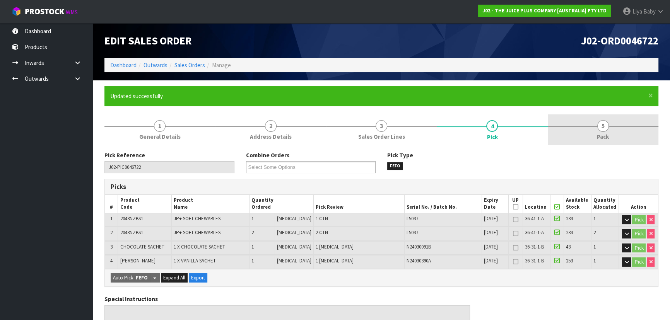
click at [621, 125] on link "5 Pack" at bounding box center [603, 130] width 111 height 31
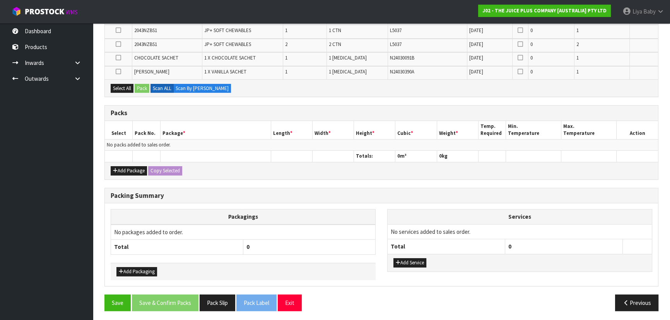
scroll to position [182, 0]
click at [131, 166] on button "Add Package" at bounding box center [129, 170] width 36 height 9
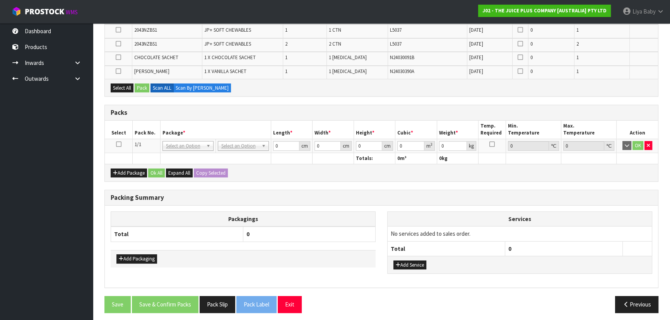
click at [116, 144] on icon at bounding box center [118, 144] width 5 height 0
click at [129, 84] on button "Select All" at bounding box center [122, 88] width 23 height 9
click at [141, 85] on button "Pack" at bounding box center [142, 88] width 15 height 9
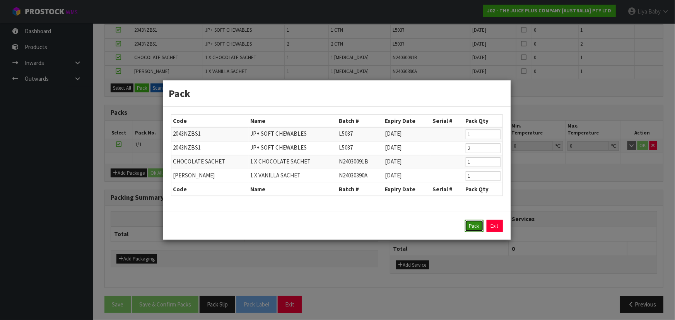
click at [469, 229] on button "Pack" at bounding box center [474, 226] width 19 height 12
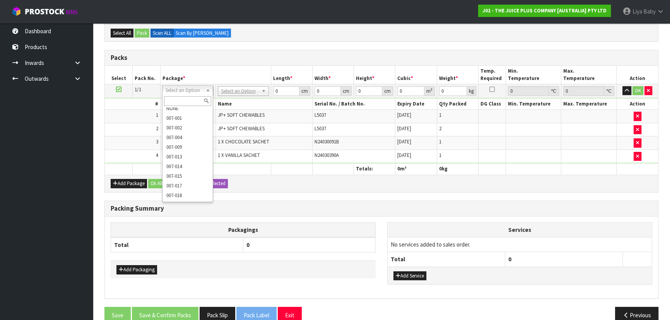
scroll to position [0, 0]
click at [237, 98] on input "text" at bounding box center [242, 101] width 47 height 10
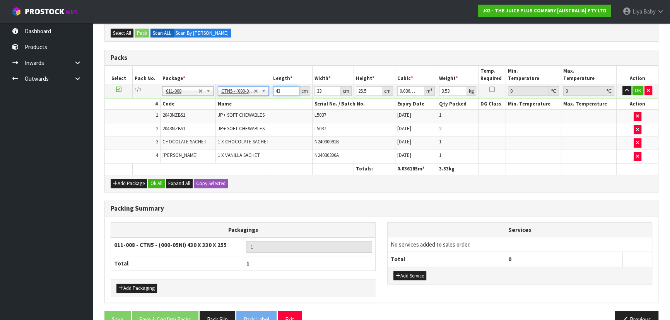
click at [282, 89] on input "43" at bounding box center [286, 91] width 26 height 10
click at [640, 89] on button "OK" at bounding box center [638, 90] width 11 height 9
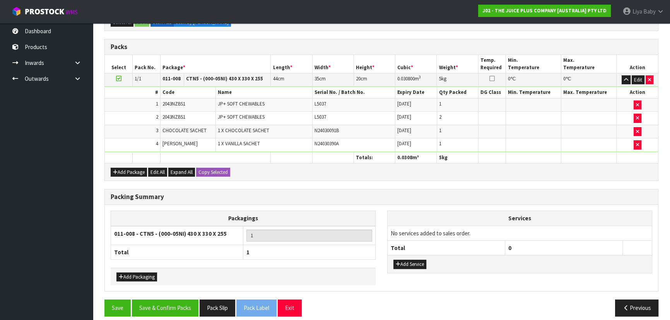
scroll to position [198, 0]
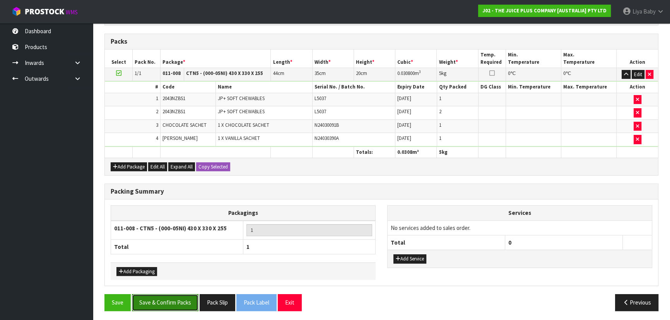
click at [165, 299] on button "Save & Confirm Packs" at bounding box center [165, 303] width 67 height 17
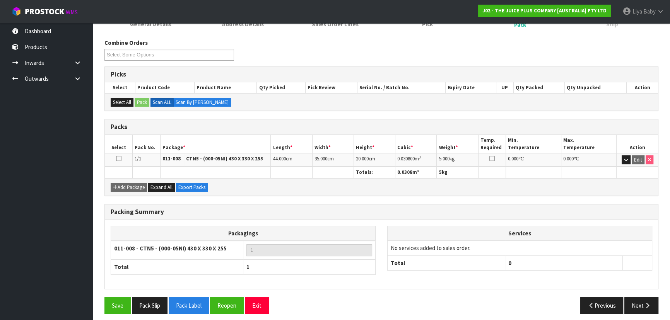
scroll to position [116, 0]
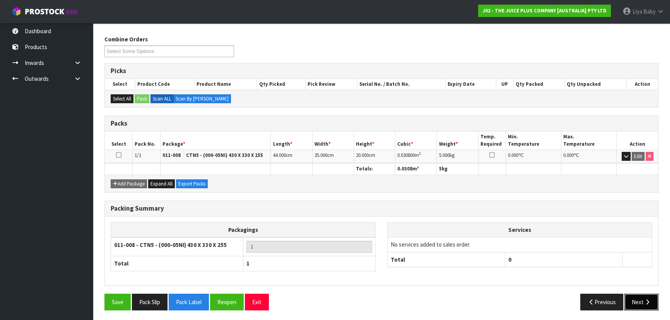
click at [644, 301] on icon "button" at bounding box center [647, 303] width 7 height 6
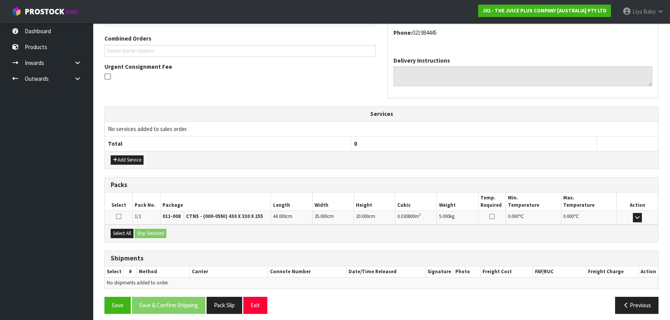
scroll to position [197, 0]
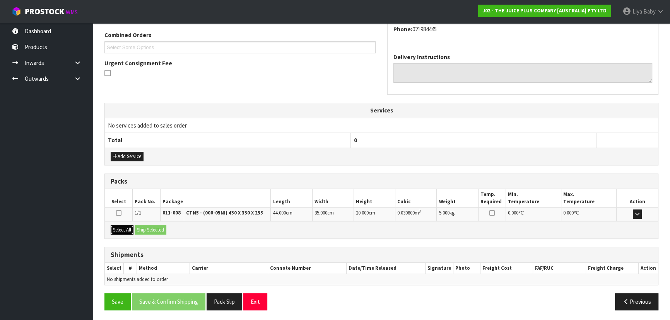
click at [124, 230] on button "Select All" at bounding box center [122, 230] width 23 height 9
click at [148, 228] on button "Ship Selected" at bounding box center [151, 230] width 32 height 9
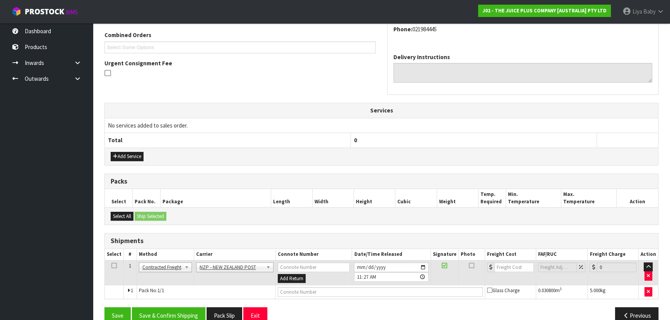
scroll to position [211, 0]
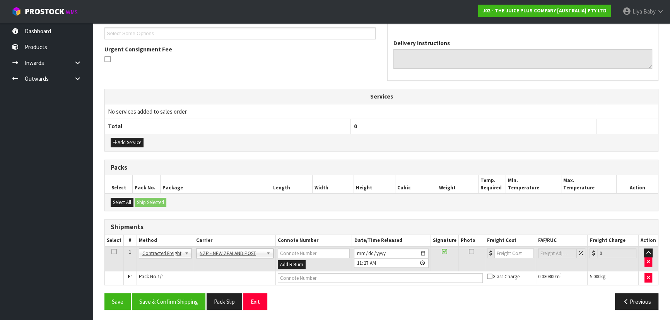
click at [112, 252] on icon at bounding box center [113, 252] width 5 height 0
click at [159, 298] on button "Save & Confirm Shipping" at bounding box center [169, 302] width 74 height 17
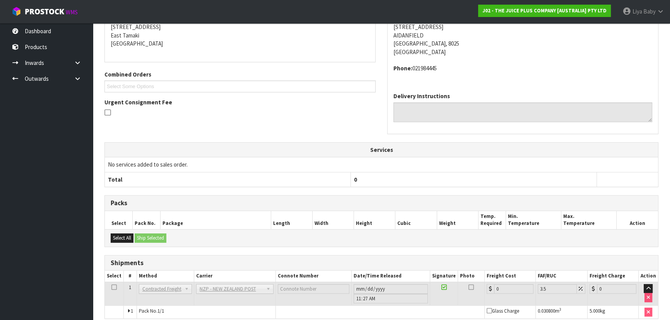
scroll to position [200, 0]
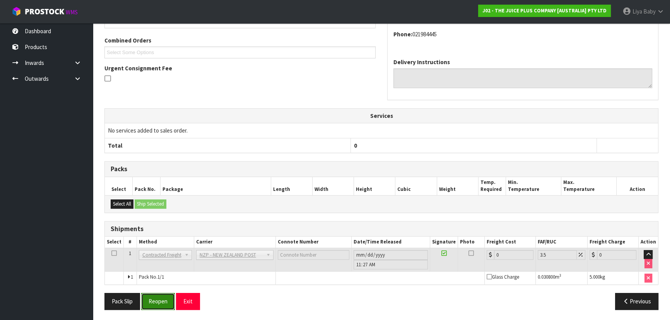
click at [158, 301] on button "Reopen" at bounding box center [158, 301] width 34 height 17
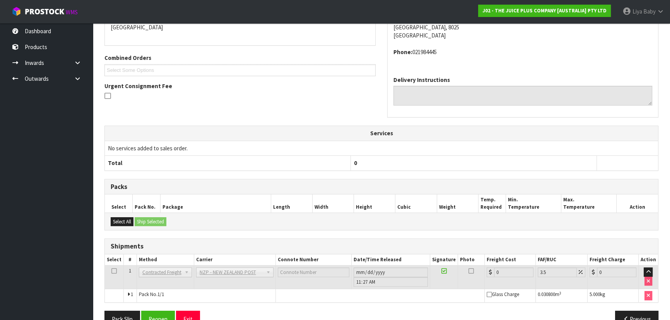
scroll to position [176, 0]
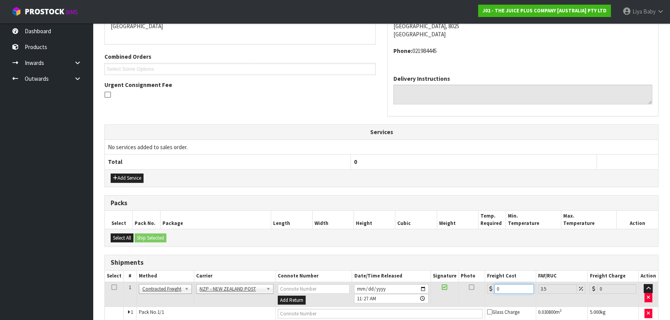
click at [514, 286] on input "0" at bounding box center [514, 289] width 39 height 10
click at [117, 287] on td at bounding box center [114, 294] width 19 height 25
click at [111, 285] on td at bounding box center [114, 294] width 19 height 25
click at [115, 288] on icon at bounding box center [113, 288] width 5 height 0
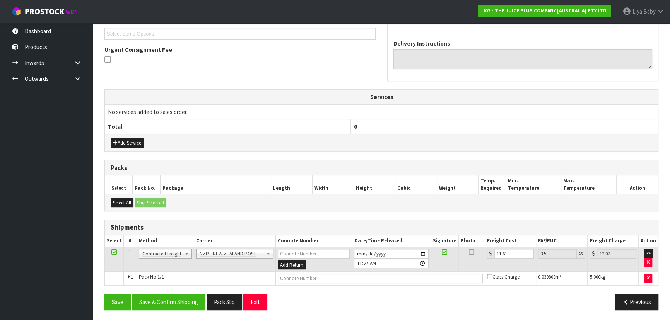
scroll to position [211, 0]
click at [181, 304] on button "Save & Confirm Shipping" at bounding box center [169, 302] width 74 height 17
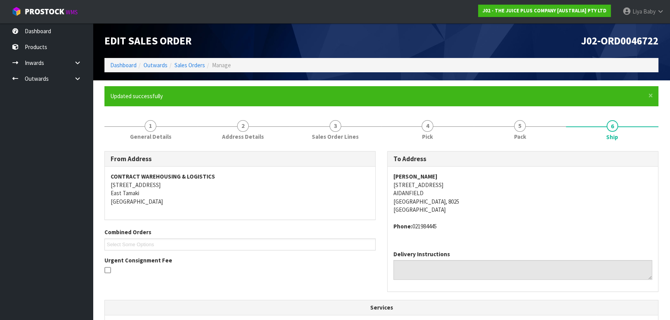
scroll to position [0, 0]
click at [186, 62] on link "Sales Orders" at bounding box center [190, 65] width 31 height 7
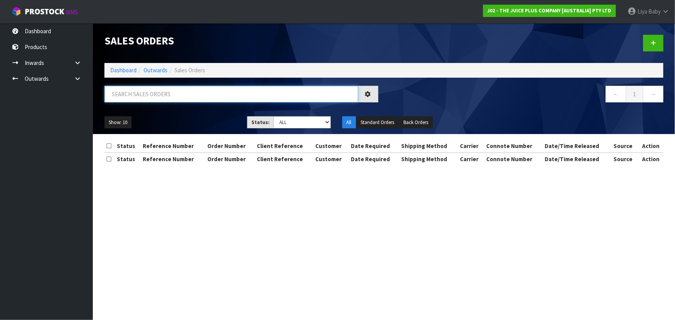
click at [146, 93] on input "text" at bounding box center [231, 94] width 254 height 17
